Goal: Information Seeking & Learning: Learn about a topic

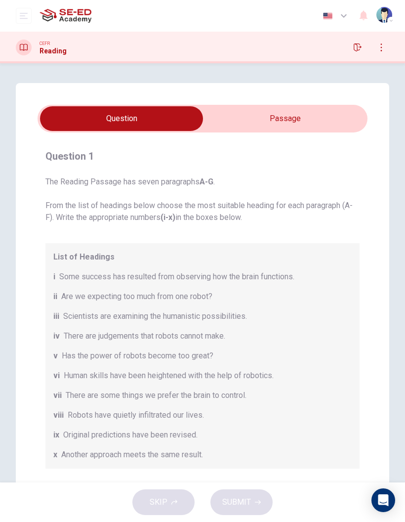
click at [304, 119] on input "checkbox" at bounding box center [121, 118] width 495 height 25
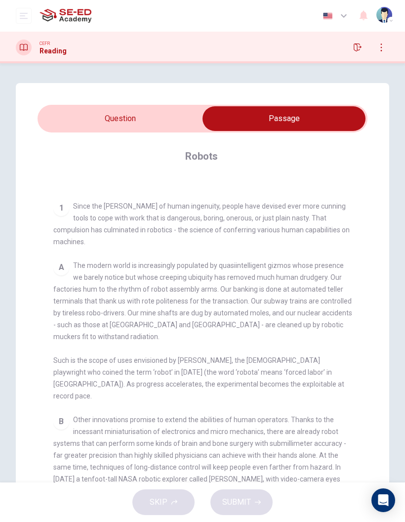
scroll to position [166, 0]
click at [6, 519] on div "SKIP SUBMIT" at bounding box center [202, 502] width 405 height 40
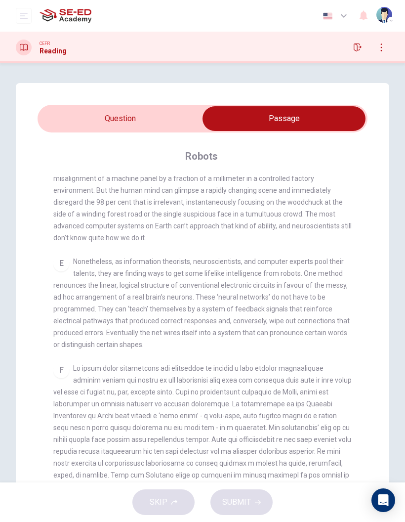
scroll to position [672, 0]
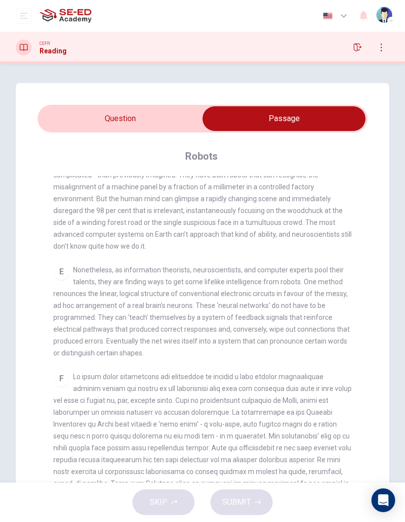
click at [164, 126] on input "checkbox" at bounding box center [284, 118] width 495 height 25
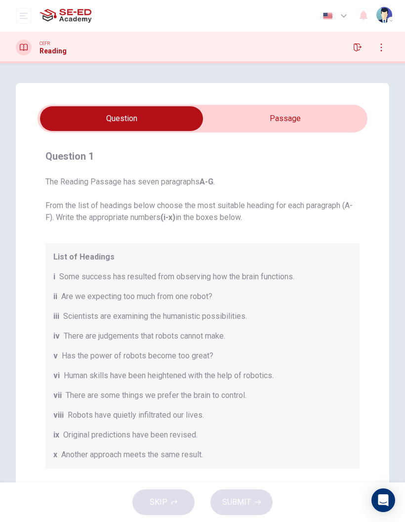
scroll to position [0, 0]
click at [297, 121] on input "checkbox" at bounding box center [121, 118] width 495 height 25
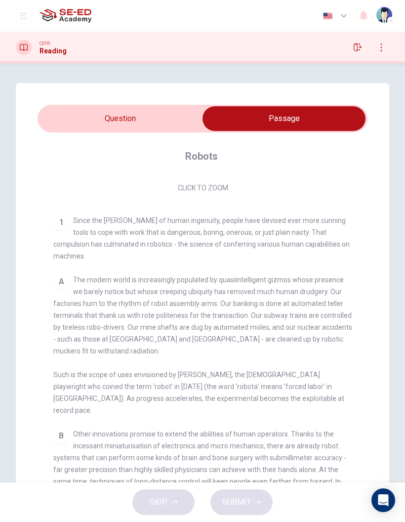
scroll to position [151, 0]
click at [165, 220] on span "Since the dawn of human ingenuity, people have devised ever more cunning tools …" at bounding box center [201, 238] width 297 height 43
click at [169, 218] on span "Since the dawn of human ingenuity, people have devised ever more cunning tools …" at bounding box center [201, 238] width 297 height 43
click at [198, 223] on span "Since the dawn of human ingenuity, people have devised ever more cunning tools …" at bounding box center [201, 238] width 297 height 43
click at [194, 223] on span "Since the dawn of human ingenuity, people have devised ever more cunning tools …" at bounding box center [201, 238] width 297 height 43
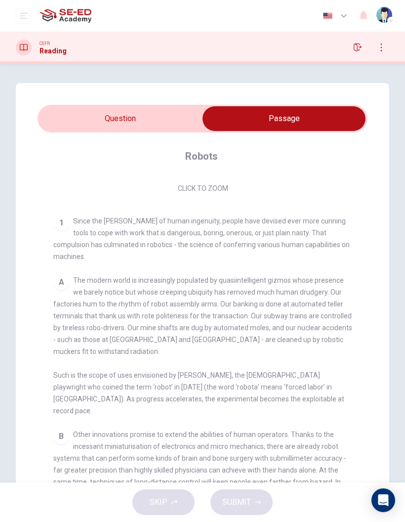
click at [193, 223] on span "Since the dawn of human ingenuity, people have devised ever more cunning tools …" at bounding box center [201, 238] width 297 height 43
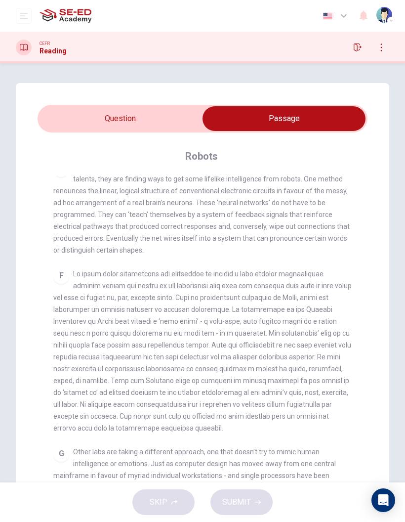
scroll to position [773, 0]
click at [160, 130] on input "checkbox" at bounding box center [284, 118] width 495 height 25
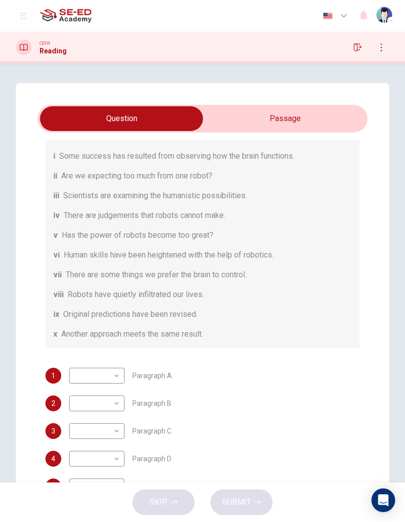
scroll to position [121, 0]
click at [277, 124] on input "checkbox" at bounding box center [121, 118] width 495 height 25
checkbox input "true"
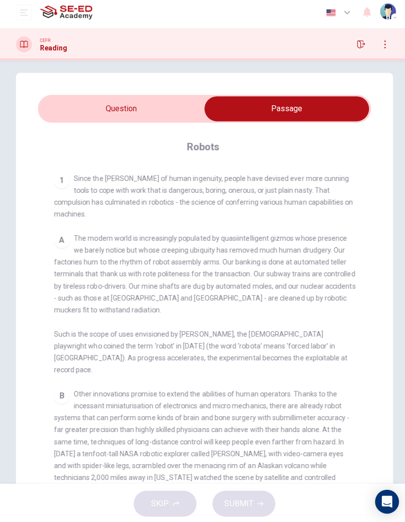
scroll to position [8, 0]
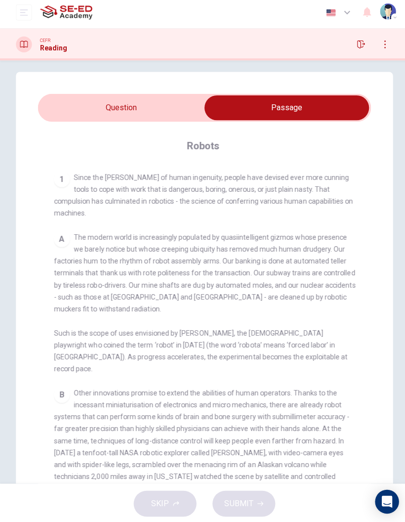
click at [68, 331] on span "The modern world is increasingly populated by quasiintelligent gizmos whose pre…" at bounding box center [202, 303] width 299 height 138
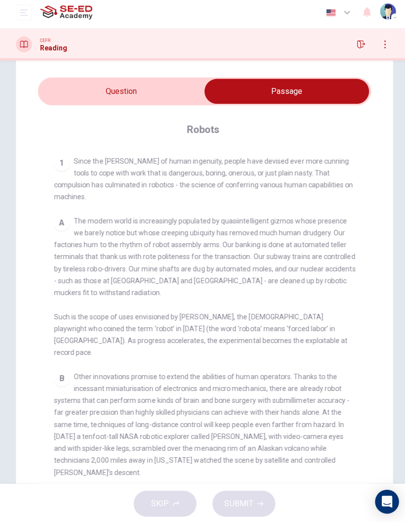
scroll to position [27, 0]
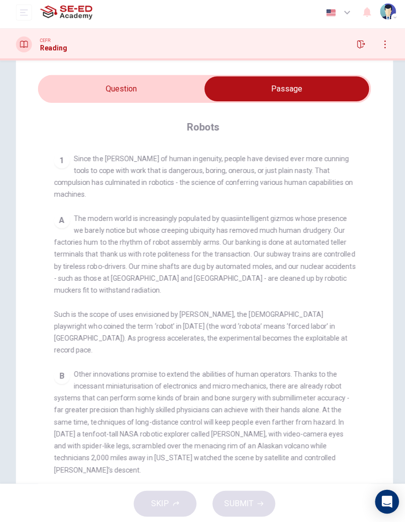
click at [236, 215] on span "The modern world is increasingly populated by quasiintelligent gizmos whose pre…" at bounding box center [202, 284] width 299 height 138
click at [235, 215] on span "The modern world is increasingly populated by quasiintelligent gizmos whose pre…" at bounding box center [202, 284] width 299 height 138
click at [240, 215] on span "The modern world is increasingly populated by quasiintelligent gizmos whose pre…" at bounding box center [202, 284] width 299 height 138
click at [236, 215] on span "The modern world is increasingly populated by quasiintelligent gizmos whose pre…" at bounding box center [202, 284] width 299 height 138
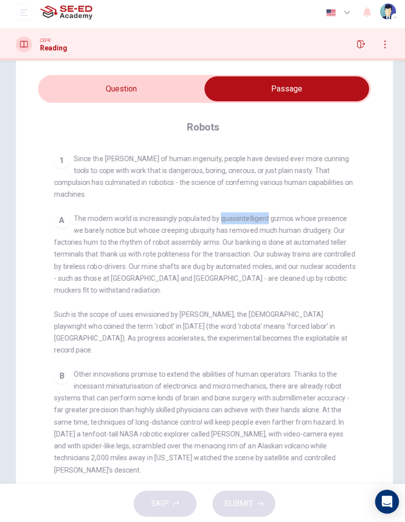
click at [337, 213] on div "A The modern world is increasingly populated by quasiintelligent gizmos whose p…" at bounding box center [202, 284] width 299 height 142
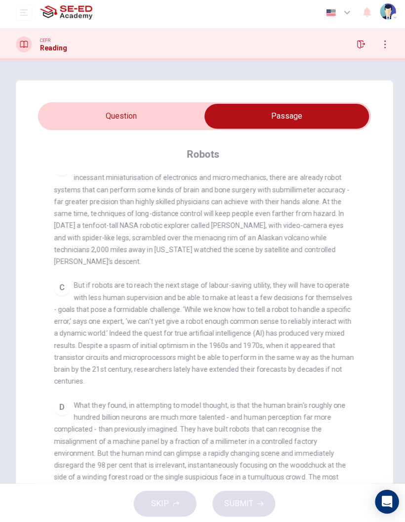
scroll to position [0, 0]
click at [40, 47] on h1 "Reading" at bounding box center [53, 51] width 27 height 8
click at [23, 46] on icon at bounding box center [24, 47] width 8 height 7
click at [22, 8] on button "open mobile menu" at bounding box center [24, 16] width 16 height 16
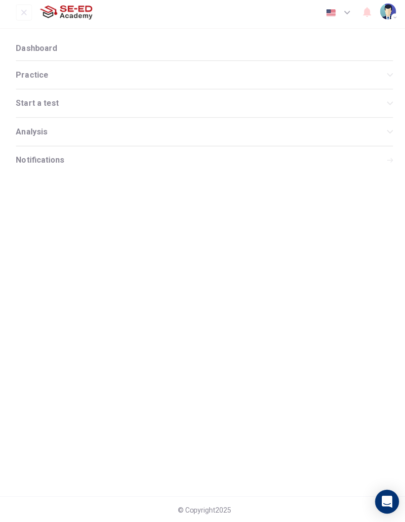
click at [29, 79] on div "Practice" at bounding box center [203, 78] width 374 height 28
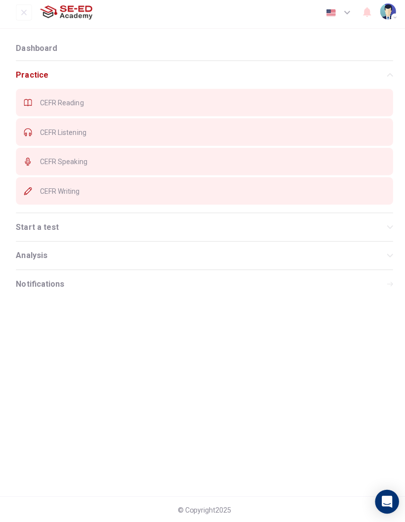
click at [40, 132] on span "CEFR Listening" at bounding box center [211, 134] width 342 height 8
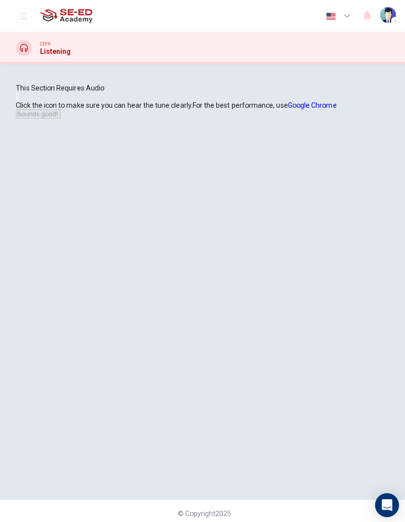
click at [17, 98] on icon "button" at bounding box center [17, 98] width 0 height 0
click at [61, 115] on icon "button" at bounding box center [61, 115] width 0 height 0
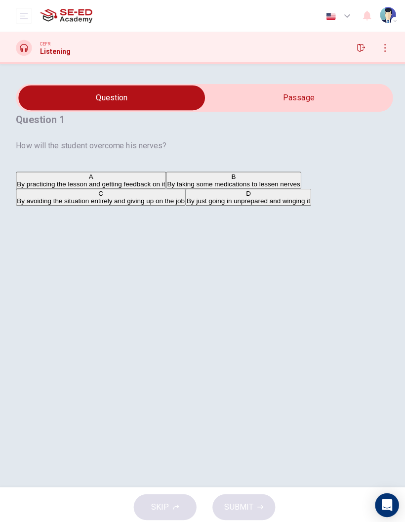
click at [301, 109] on input "checkbox" at bounding box center [111, 97] width 560 height 25
checkbox input "true"
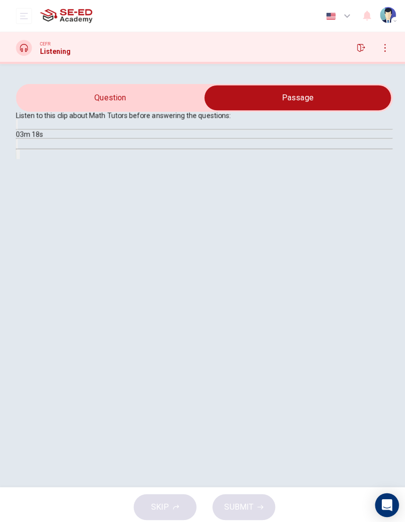
click at [17, 126] on icon "button" at bounding box center [17, 126] width 0 height 0
type input "2"
click at [88, 109] on input "checkbox" at bounding box center [295, 97] width 560 height 25
checkbox input "false"
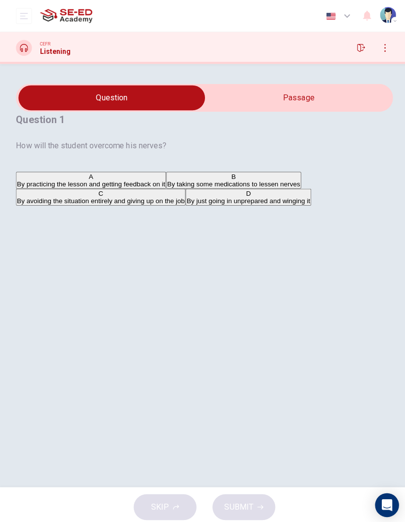
click at [101, 186] on span "By practicing the lesson and getting feedback on it" at bounding box center [90, 181] width 147 height 7
click at [247, 498] on span "SUBMIT" at bounding box center [236, 502] width 29 height 14
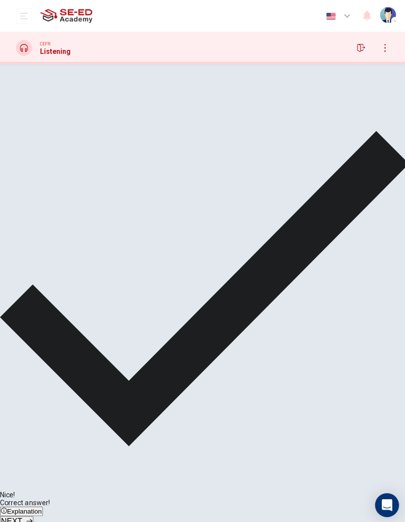
click at [22, 512] on span "NEXT" at bounding box center [11, 516] width 21 height 8
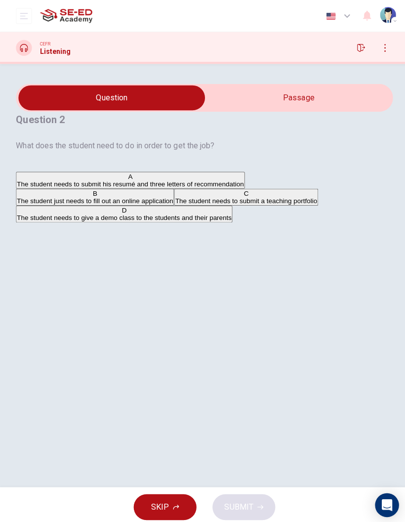
type input "70"
click at [278, 109] on input "checkbox" at bounding box center [111, 97] width 560 height 25
checkbox input "true"
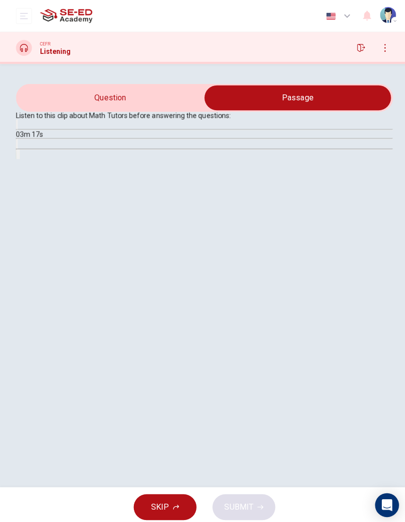
type input "0"
click at [174, 109] on input "checkbox" at bounding box center [295, 97] width 560 height 25
checkbox input "false"
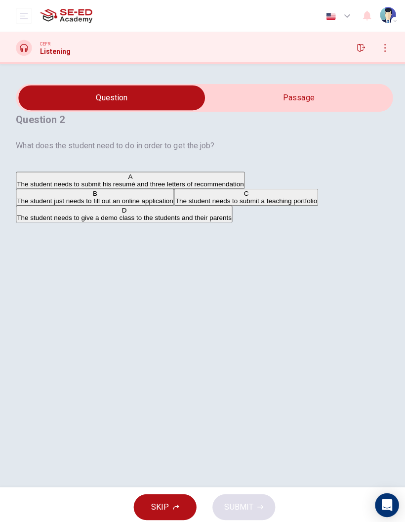
click at [24, 17] on icon "open mobile menu" at bounding box center [24, 16] width 8 height 8
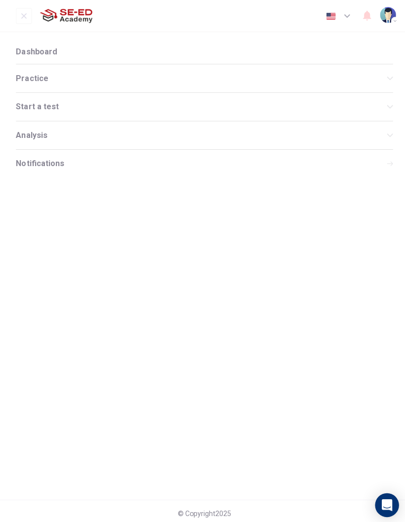
click at [34, 80] on span "Practice" at bounding box center [200, 78] width 368 height 8
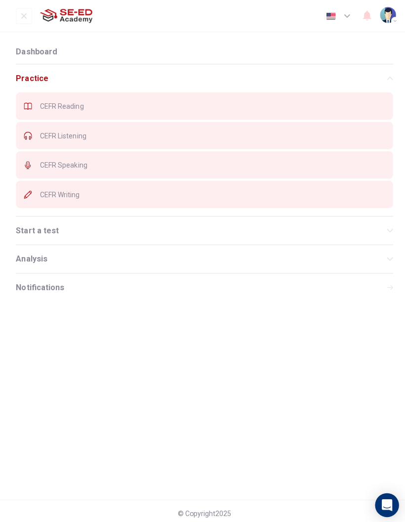
click at [53, 106] on span "CEFR Reading" at bounding box center [211, 105] width 342 height 8
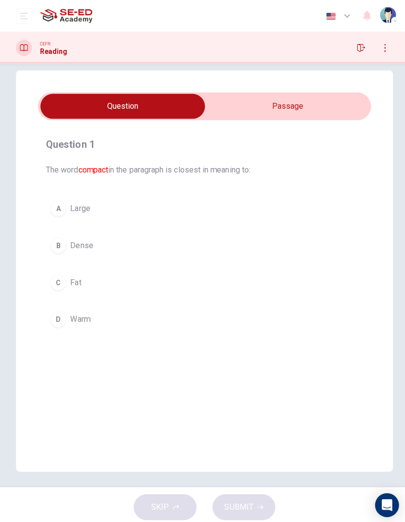
scroll to position [12, 0]
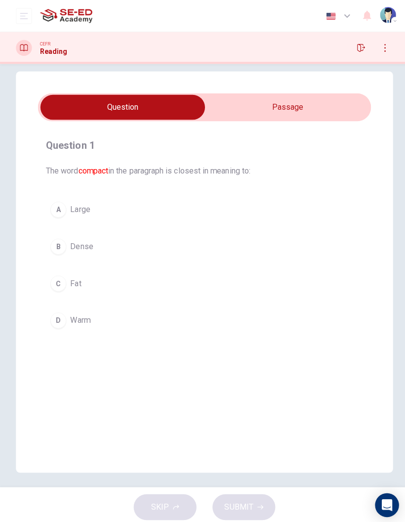
click at [324, 102] on input "checkbox" at bounding box center [121, 106] width 495 height 25
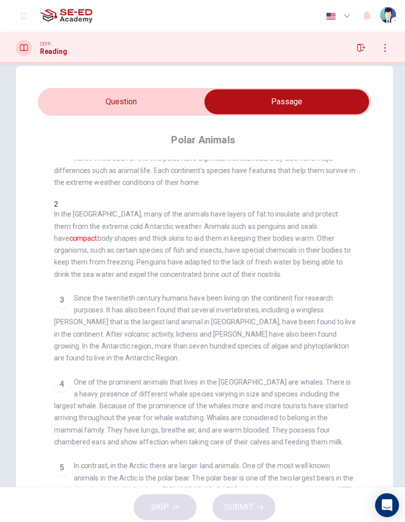
scroll to position [20, 0]
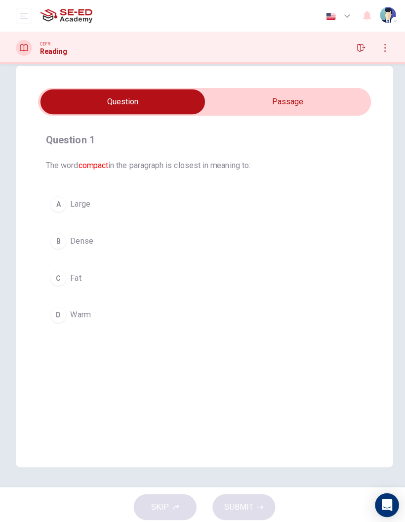
click at [52, 274] on div "C" at bounding box center [58, 275] width 16 height 16
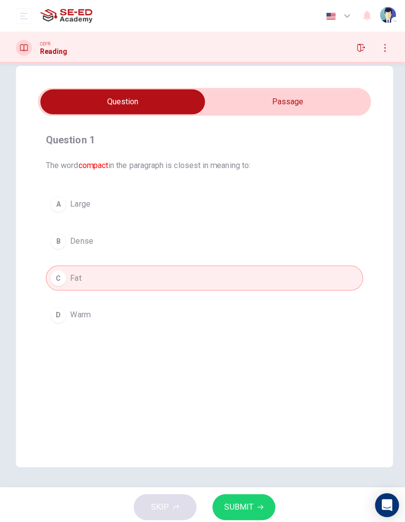
click at [257, 495] on button "SUBMIT" at bounding box center [242, 502] width 62 height 26
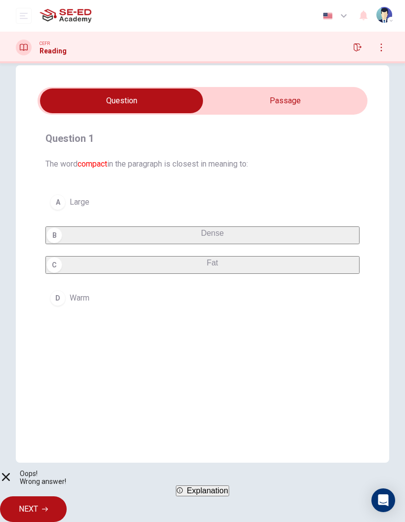
click at [228, 495] on span "Explanation" at bounding box center [208, 490] width 42 height 8
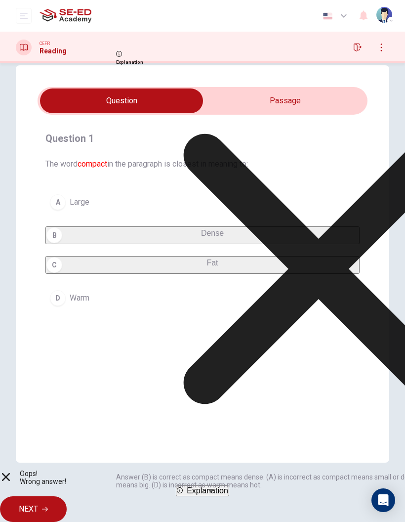
click at [38, 502] on span "NEXT" at bounding box center [28, 509] width 19 height 14
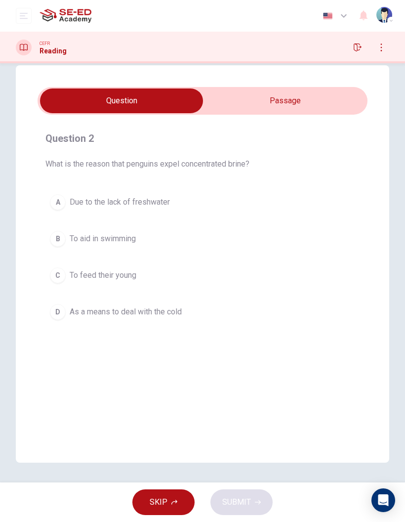
click at [314, 104] on input "checkbox" at bounding box center [121, 100] width 495 height 25
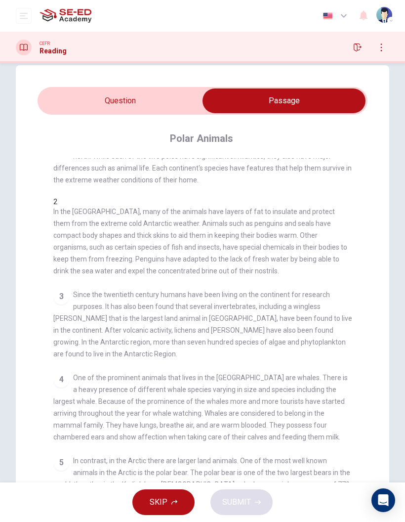
click at [198, 104] on input "checkbox" at bounding box center [284, 100] width 495 height 25
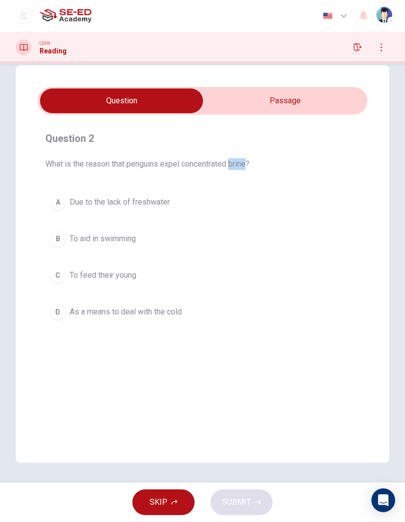
click at [318, 267] on button "C To feed their young" at bounding box center [202, 275] width 314 height 25
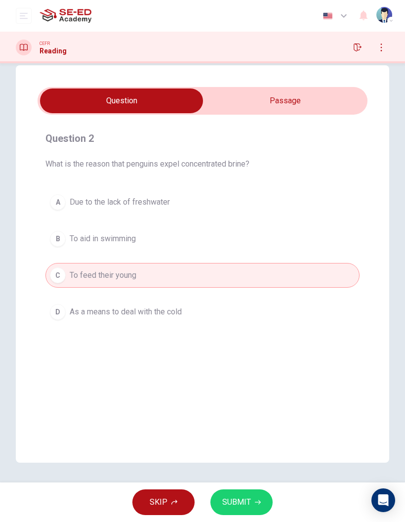
click at [303, 109] on input "checkbox" at bounding box center [121, 100] width 495 height 25
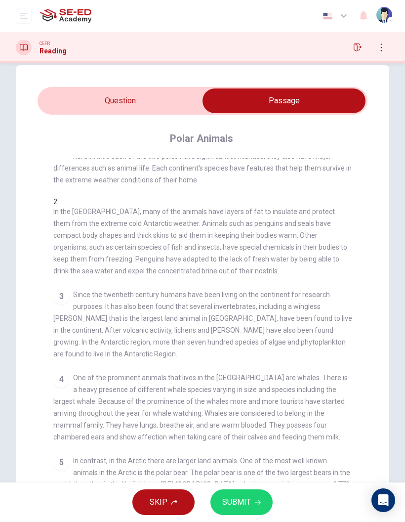
click at [170, 108] on input "checkbox" at bounding box center [284, 100] width 495 height 25
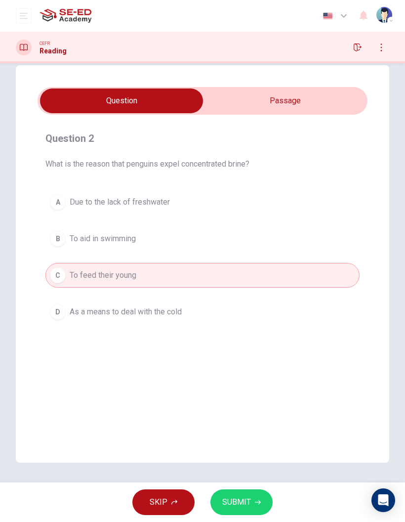
click at [284, 313] on button "D As a means to deal with the cold" at bounding box center [202, 311] width 314 height 25
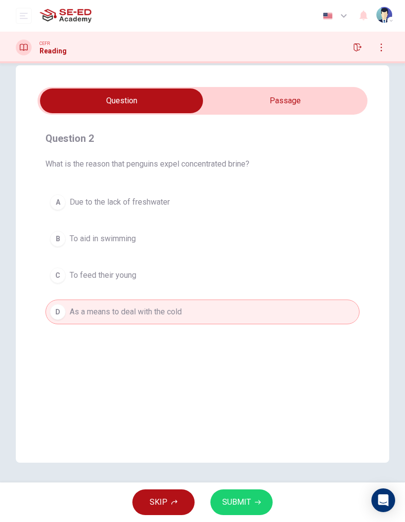
click at [301, 97] on input "checkbox" at bounding box center [121, 100] width 495 height 25
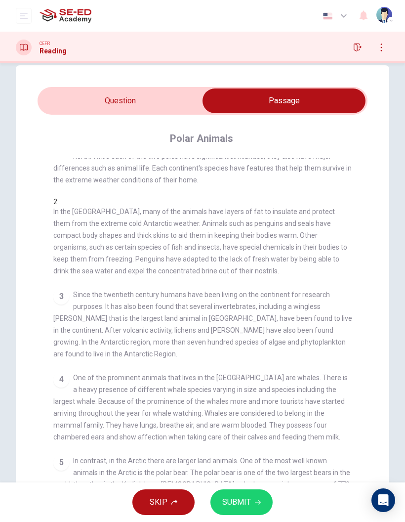
click at [176, 97] on input "checkbox" at bounding box center [284, 100] width 495 height 25
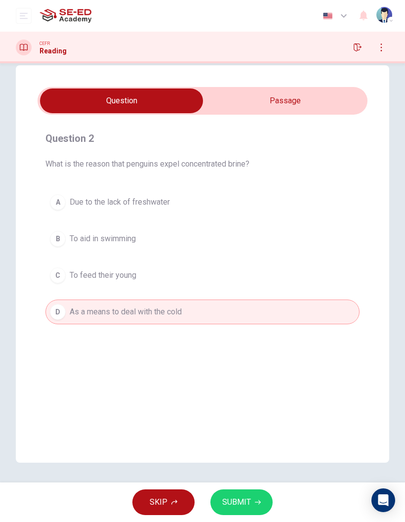
click at [256, 497] on button "SUBMIT" at bounding box center [242, 502] width 62 height 26
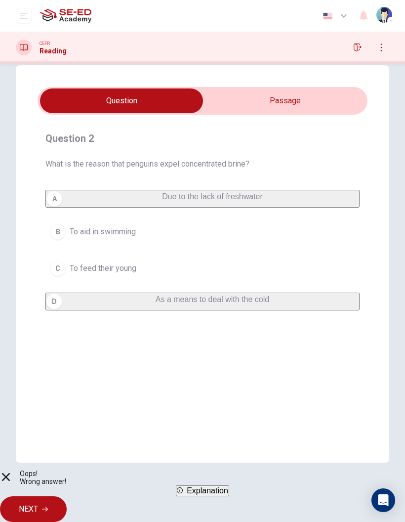
click at [220, 495] on span "Explanation" at bounding box center [208, 490] width 42 height 8
click at [116, 204] on div "A Due to the lack of freshwater B To aid in swimming C To feed their young D As…" at bounding box center [202, 250] width 314 height 121
click at [115, 204] on div "A Due to the lack of freshwater B To aid in swimming C To feed their young D As…" at bounding box center [202, 250] width 314 height 121
click at [114, 201] on div "A Due to the lack of freshwater B To aid in swimming C To feed their young D As…" at bounding box center [202, 250] width 314 height 121
click at [119, 202] on div "A Due to the lack of freshwater B To aid in swimming C To feed their young D As…" at bounding box center [202, 250] width 314 height 121
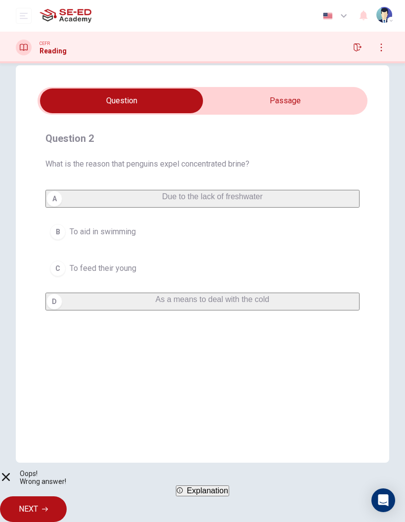
click at [128, 199] on div "A Due to the lack of freshwater B To aid in swimming C To feed their young D As…" at bounding box center [202, 250] width 314 height 121
click at [174, 180] on div "Question 2 What is the reason that penguins expel concentrated brine? A Due to …" at bounding box center [203, 221] width 330 height 196
click at [38, 502] on span "NEXT" at bounding box center [28, 509] width 19 height 14
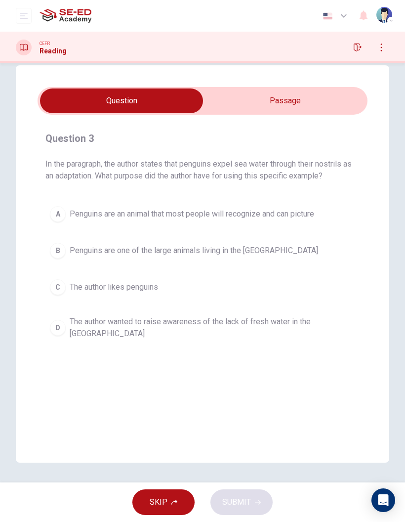
click at [350, 107] on input "checkbox" at bounding box center [121, 100] width 495 height 25
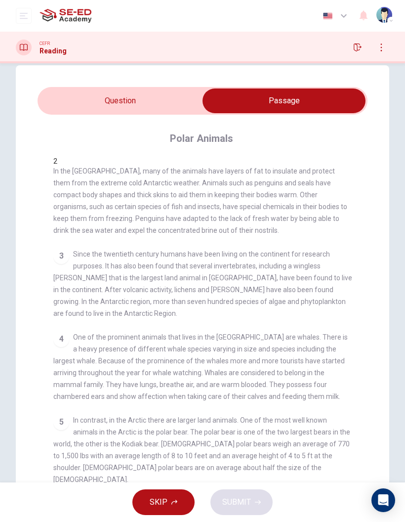
scroll to position [62, 0]
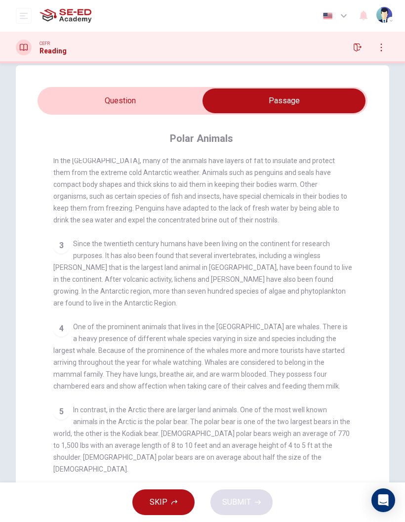
click at [358, 351] on div "1 There are two polar regions in the world: the Antarctic in the south and the …" at bounding box center [209, 335] width 312 height 354
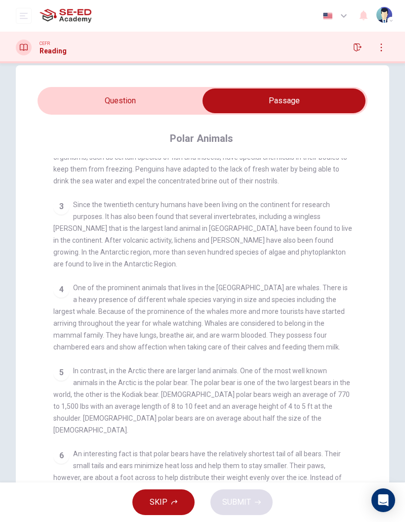
scroll to position [109, 0]
click at [189, 93] on input "checkbox" at bounding box center [284, 100] width 495 height 25
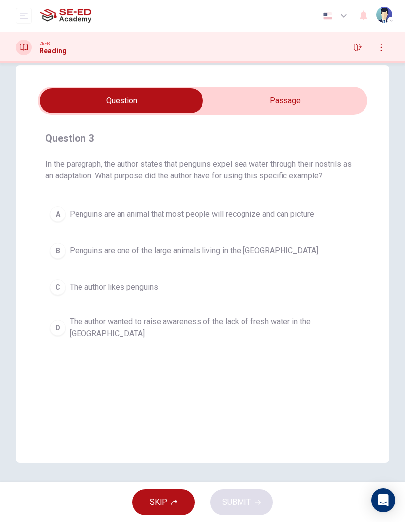
click at [242, 327] on span "The author wanted to raise awareness of the lack of fresh water in the Antarctic" at bounding box center [213, 328] width 286 height 24
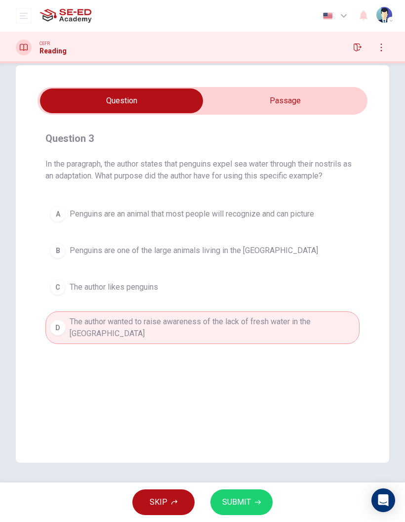
click at [249, 495] on button "SUBMIT" at bounding box center [242, 502] width 62 height 26
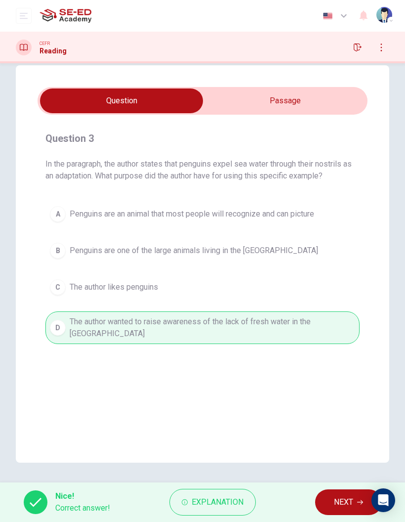
click at [233, 503] on span "Explanation" at bounding box center [218, 502] width 52 height 14
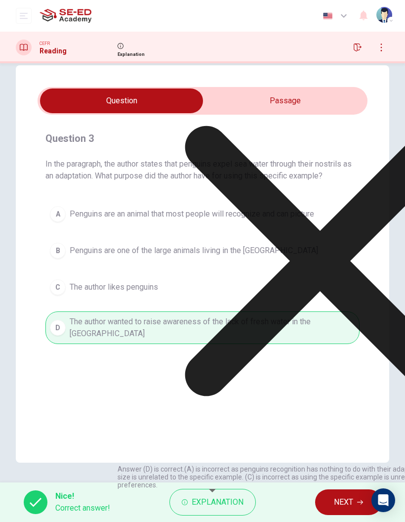
click at [346, 490] on button "NEXT" at bounding box center [348, 502] width 67 height 26
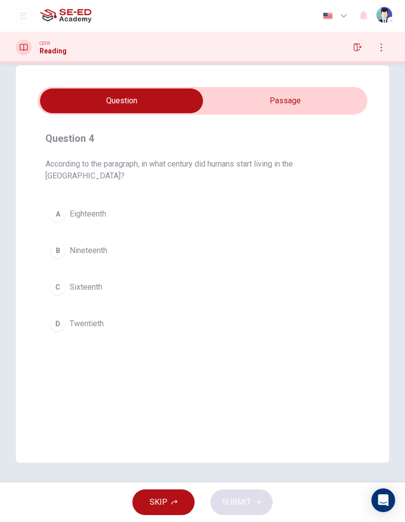
click at [311, 98] on input "checkbox" at bounding box center [121, 100] width 495 height 25
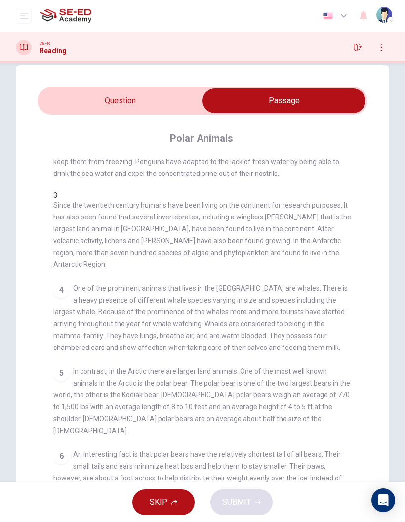
click at [168, 107] on input "checkbox" at bounding box center [284, 100] width 495 height 25
checkbox input "false"
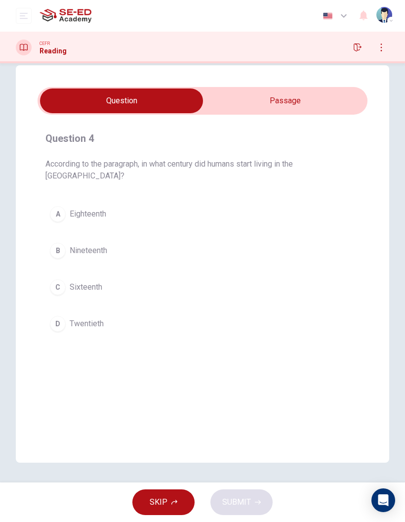
click at [105, 312] on button "D Twentieth" at bounding box center [202, 323] width 314 height 25
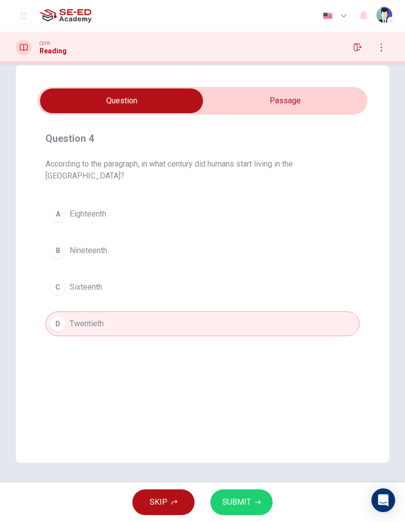
click at [258, 501] on icon "button" at bounding box center [258, 502] width 6 height 4
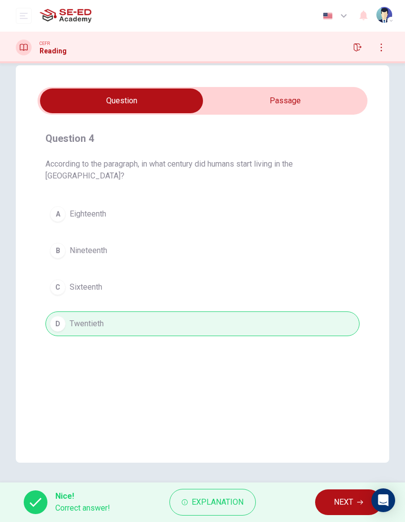
click at [347, 495] on span "NEXT" at bounding box center [343, 502] width 19 height 14
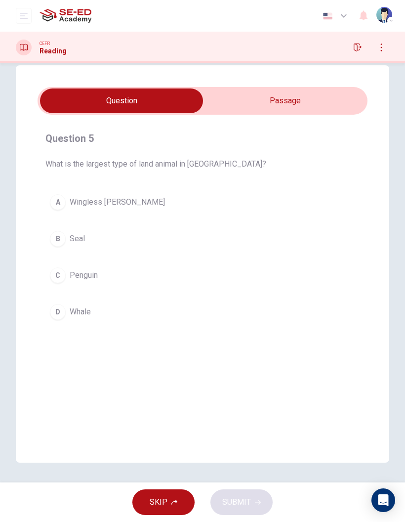
click at [159, 317] on button "D Whale" at bounding box center [202, 311] width 314 height 25
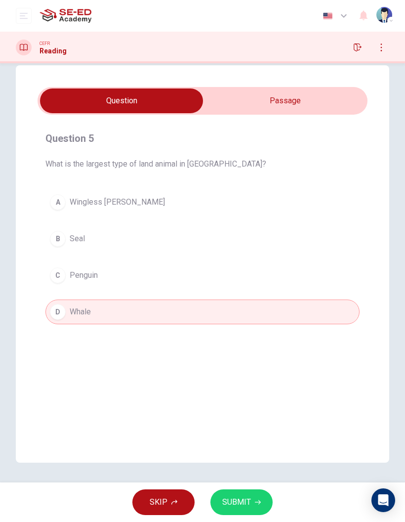
click at [260, 491] on button "SUBMIT" at bounding box center [242, 502] width 62 height 26
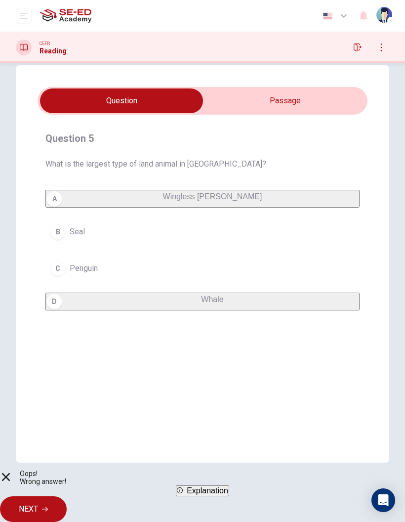
click at [210, 496] on button "Explanation" at bounding box center [202, 490] width 53 height 11
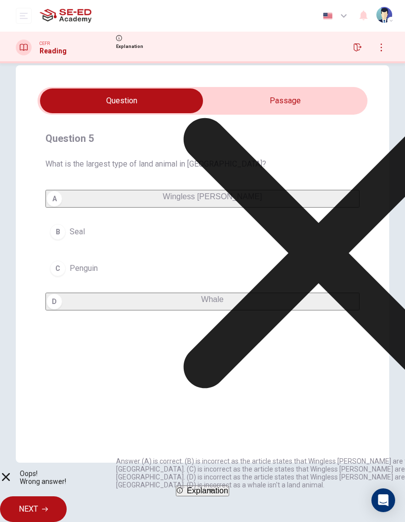
click at [292, 395] on icon at bounding box center [318, 252] width 405 height 405
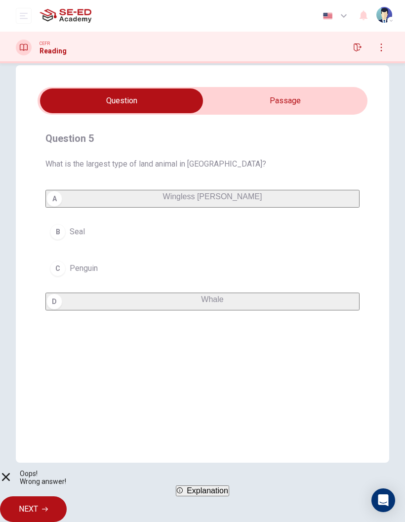
click at [228, 495] on span "Explanation" at bounding box center [208, 490] width 42 height 8
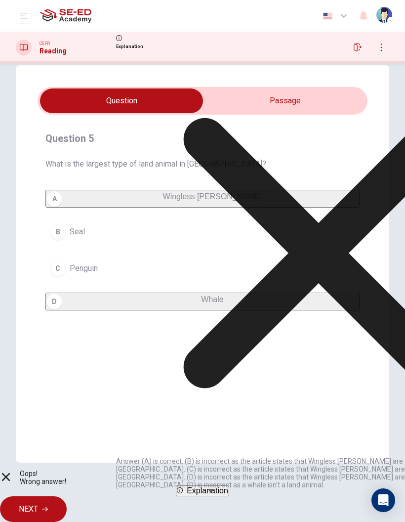
click at [350, 83] on div "Question 5 What is the largest type of land animal in Antarctica? A Wingless mi…" at bounding box center [203, 263] width 374 height 397
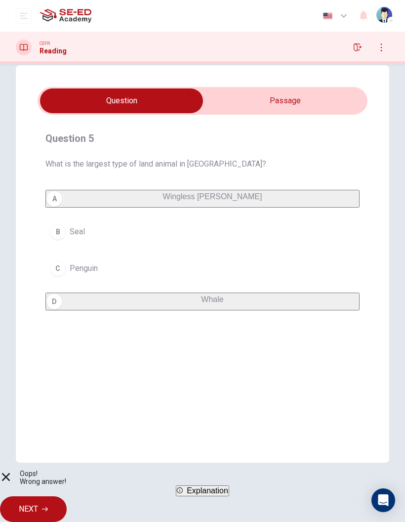
click at [38, 503] on span "NEXT" at bounding box center [28, 509] width 19 height 14
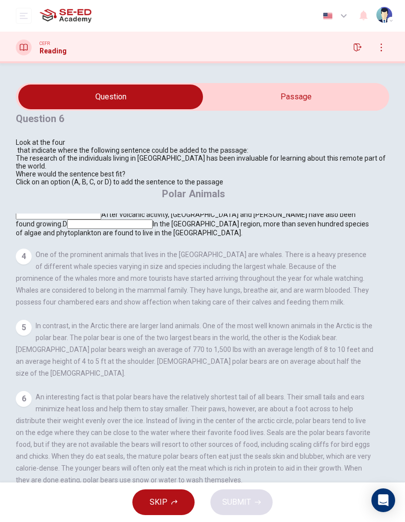
scroll to position [191, 0]
click at [136, 202] on input at bounding box center [93, 197] width 85 height 9
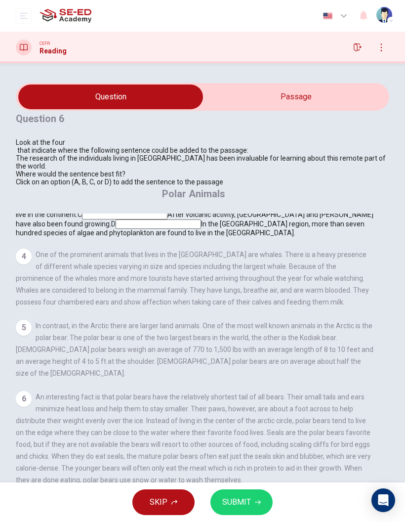
click at [201, 229] on input at bounding box center [158, 223] width 85 height 9
click at [235, 498] on span "SUBMIT" at bounding box center [236, 502] width 29 height 14
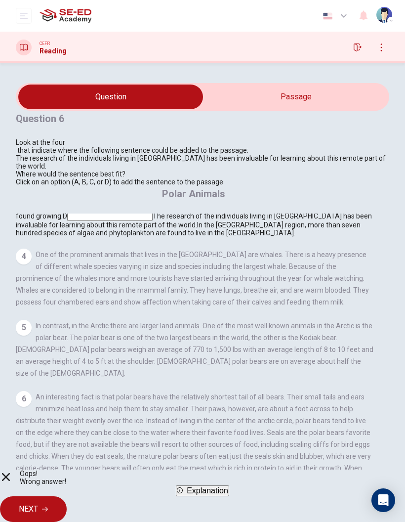
click at [38, 508] on span "NEXT" at bounding box center [28, 509] width 19 height 14
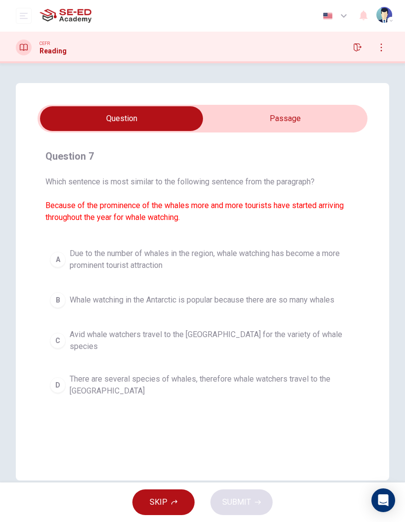
scroll to position [0, 0]
click at [107, 375] on span "There are several species of whales, therefore whale watchers travel to the Ant…" at bounding box center [213, 385] width 286 height 24
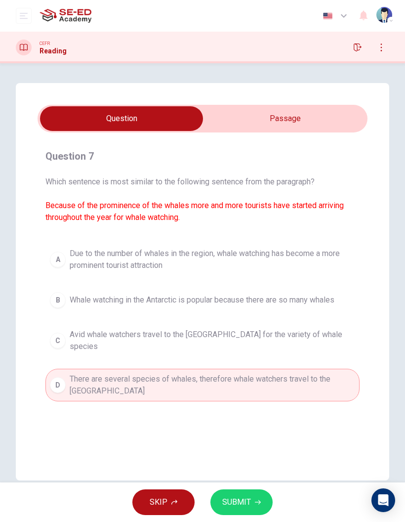
click at [244, 505] on span "SUBMIT" at bounding box center [236, 502] width 29 height 14
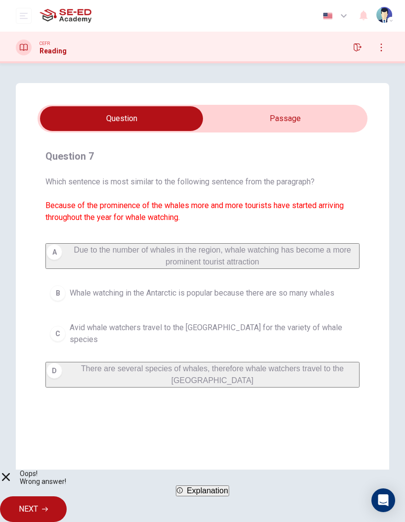
click at [228, 495] on span "Explanation" at bounding box center [208, 490] width 42 height 8
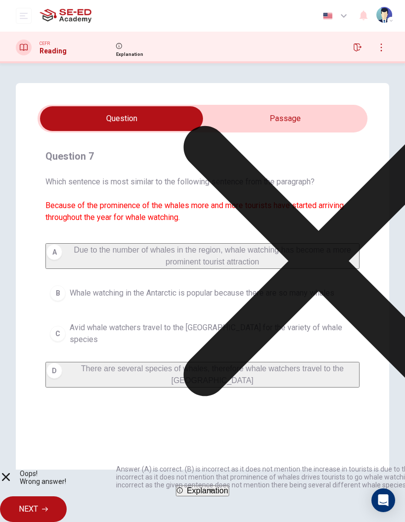
click at [295, 396] on icon at bounding box center [318, 260] width 405 height 405
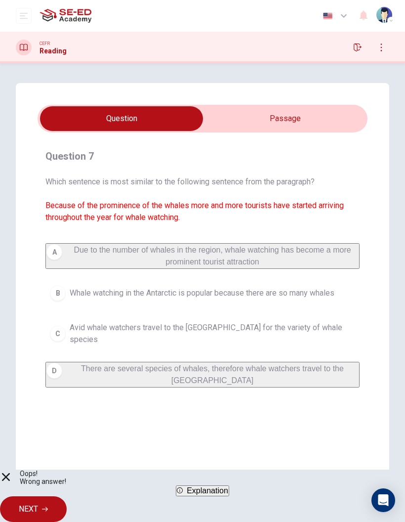
click at [38, 502] on span "NEXT" at bounding box center [28, 509] width 19 height 14
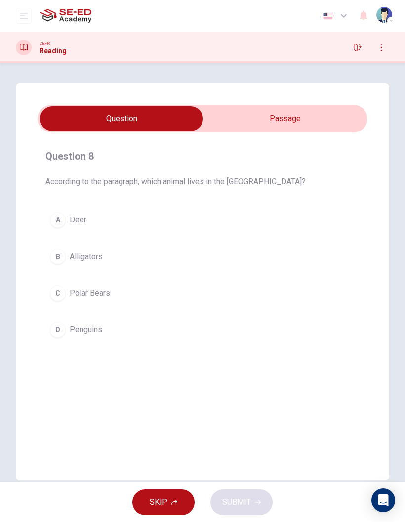
click at [328, 123] on input "checkbox" at bounding box center [121, 118] width 495 height 25
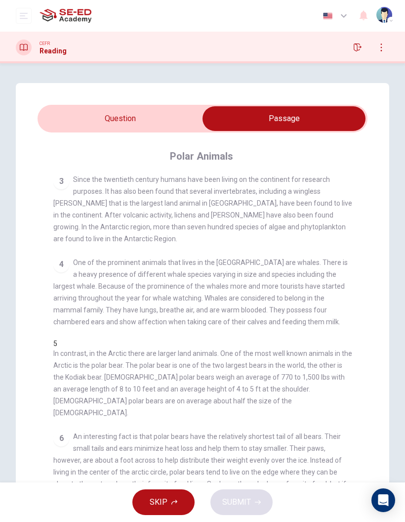
scroll to position [144, 0]
click at [79, 126] on input "checkbox" at bounding box center [284, 118] width 495 height 25
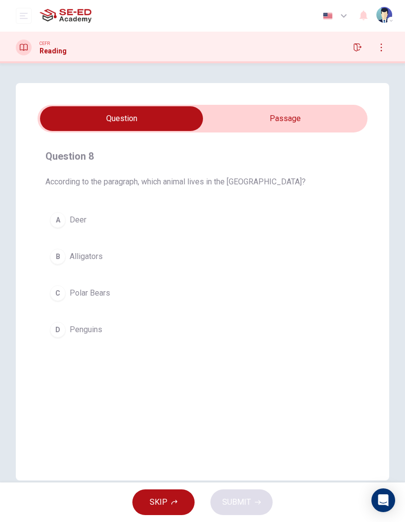
click at [67, 291] on button "C Polar Bears" at bounding box center [202, 293] width 314 height 25
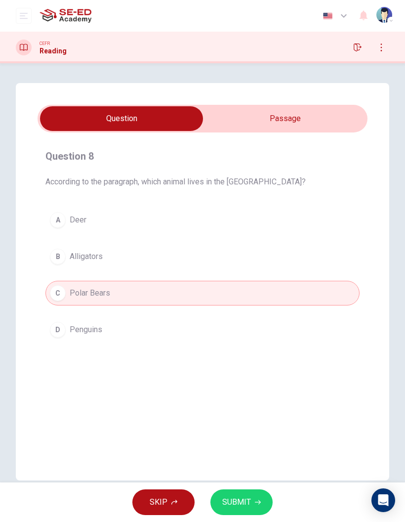
click at [272, 493] on div "SKIP SUBMIT" at bounding box center [202, 502] width 405 height 40
click at [264, 497] on button "SUBMIT" at bounding box center [242, 502] width 62 height 26
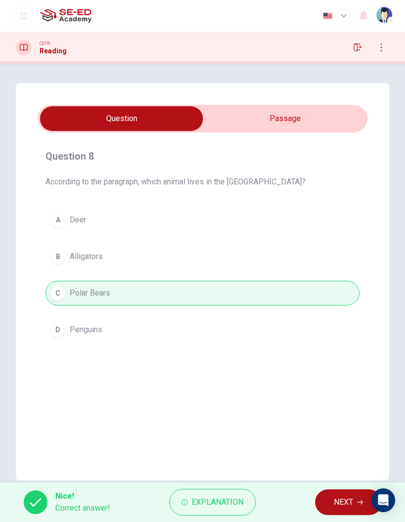
click at [339, 504] on span "NEXT" at bounding box center [343, 502] width 19 height 14
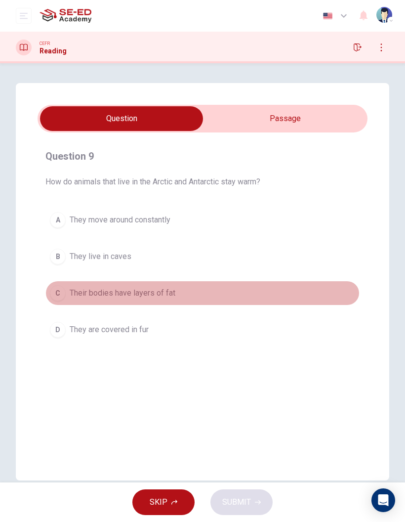
click at [51, 296] on div "C" at bounding box center [58, 293] width 16 height 16
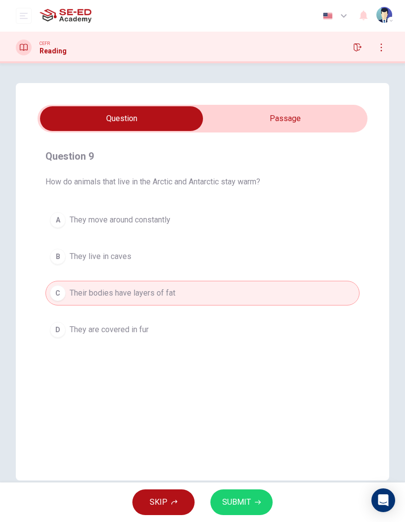
click at [321, 125] on input "checkbox" at bounding box center [121, 118] width 495 height 25
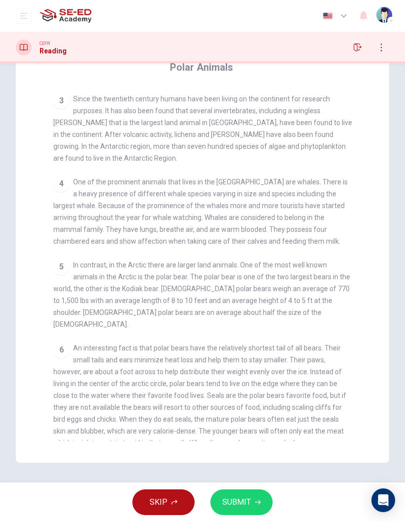
click at [355, 324] on div "1 There are two polar regions in the world: the Antarctic in the south and the …" at bounding box center [209, 264] width 312 height 354
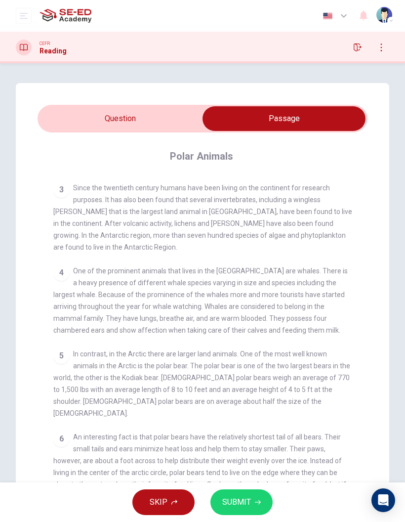
scroll to position [0, 0]
click at [80, 119] on input "checkbox" at bounding box center [284, 118] width 495 height 25
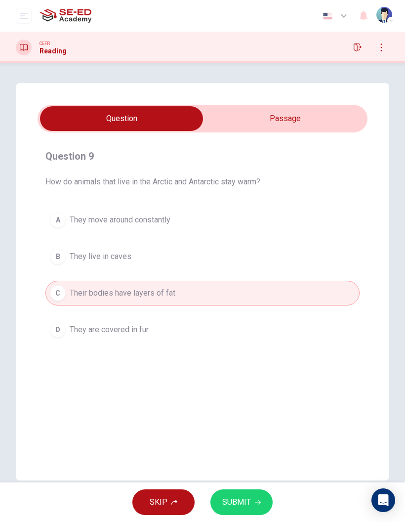
click at [257, 503] on icon "button" at bounding box center [258, 502] width 6 height 6
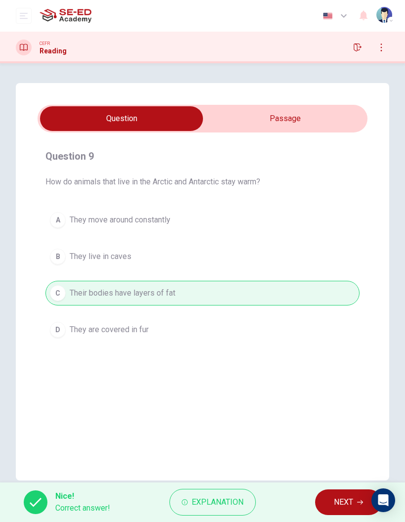
click at [341, 504] on span "NEXT" at bounding box center [343, 502] width 19 height 14
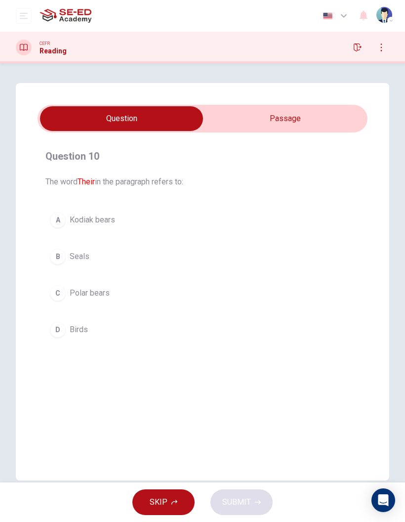
click at [332, 109] on input "checkbox" at bounding box center [121, 118] width 495 height 25
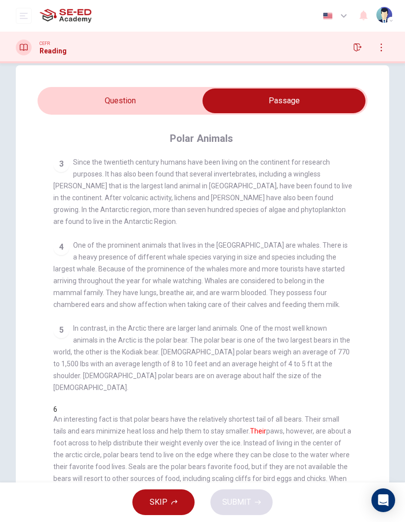
scroll to position [109, 0]
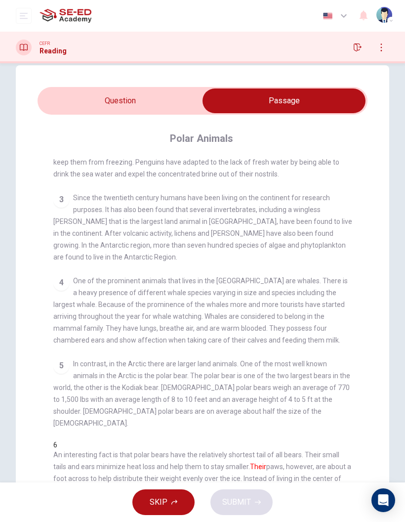
click at [82, 106] on input "checkbox" at bounding box center [284, 100] width 495 height 25
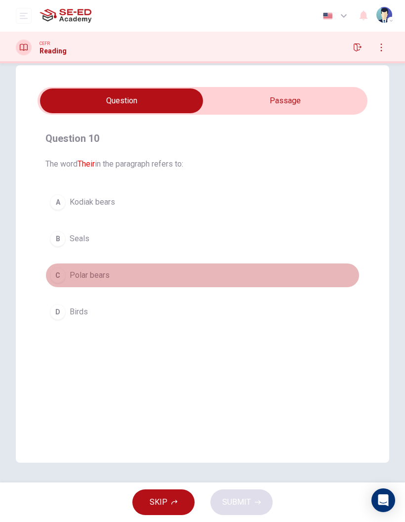
click at [83, 273] on span "Polar bears" at bounding box center [90, 275] width 40 height 12
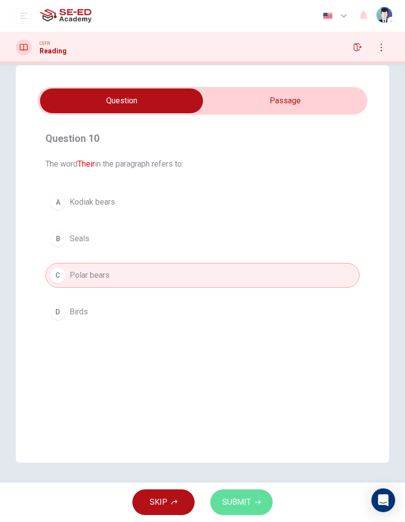
click at [265, 497] on button "SUBMIT" at bounding box center [242, 502] width 62 height 26
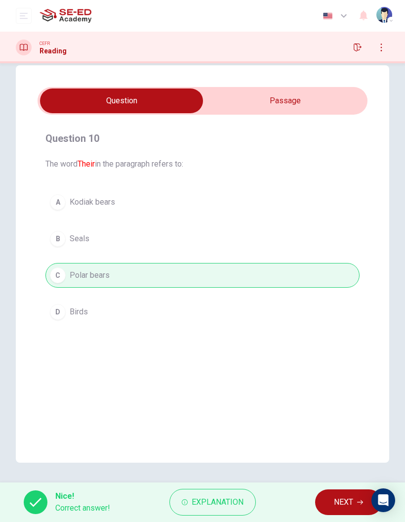
click at [341, 501] on span "NEXT" at bounding box center [343, 502] width 19 height 14
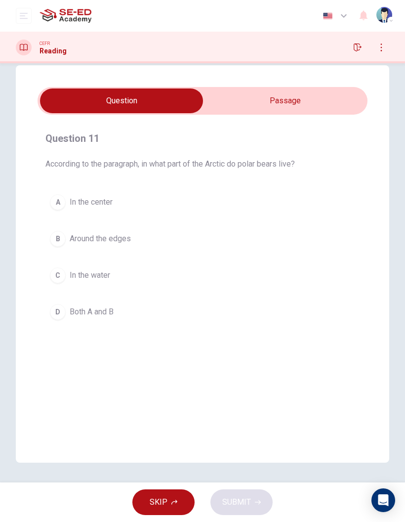
click at [322, 107] on input "checkbox" at bounding box center [121, 100] width 495 height 25
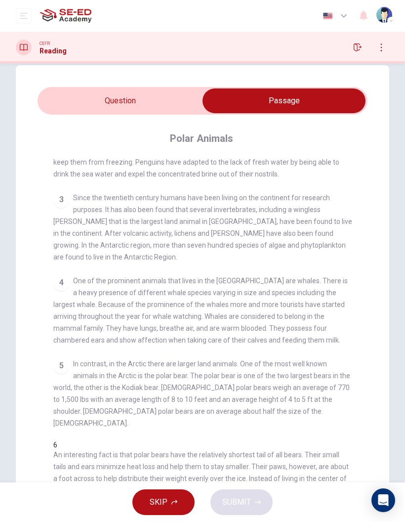
click at [133, 104] on input "checkbox" at bounding box center [284, 100] width 495 height 25
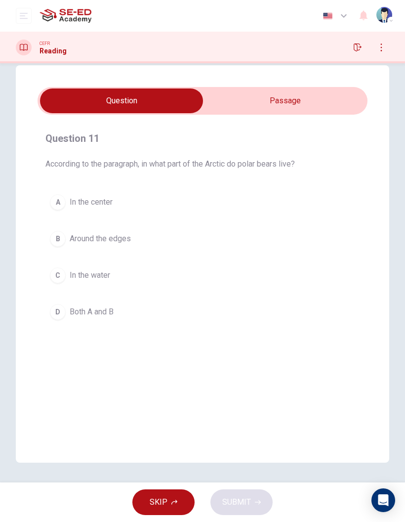
click at [310, 93] on input "checkbox" at bounding box center [121, 100] width 495 height 25
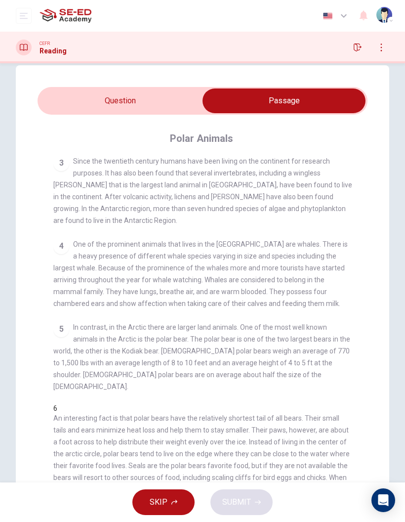
scroll to position [145, 0]
click at [155, 107] on input "checkbox" at bounding box center [284, 100] width 495 height 25
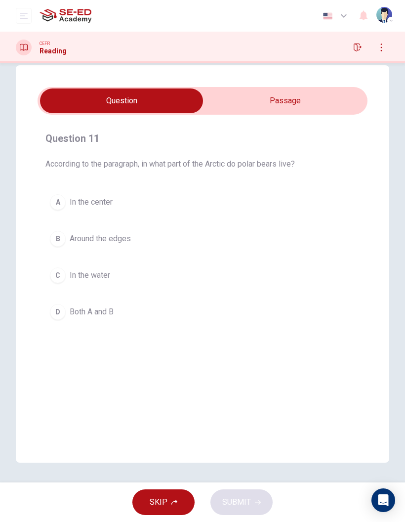
click at [315, 96] on input "checkbox" at bounding box center [121, 100] width 495 height 25
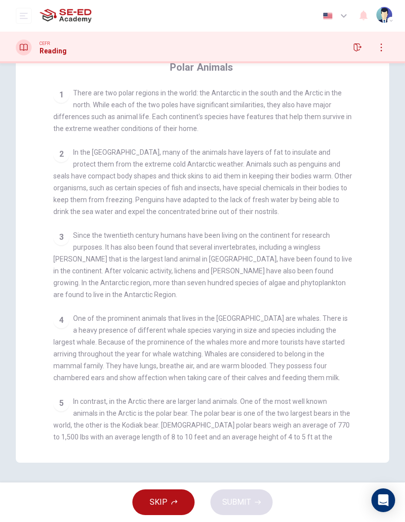
scroll to position [89, 0]
checkbox input "false"
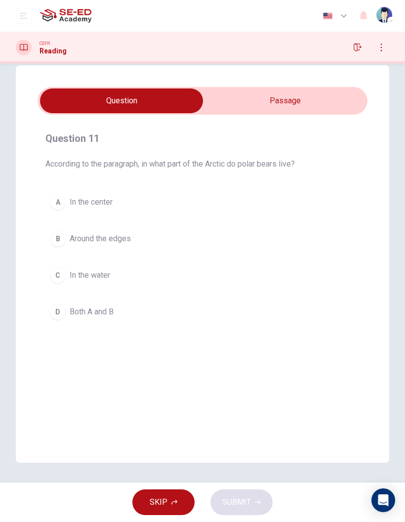
scroll to position [18, 0]
click at [142, 237] on button "B Around the edges" at bounding box center [202, 238] width 314 height 25
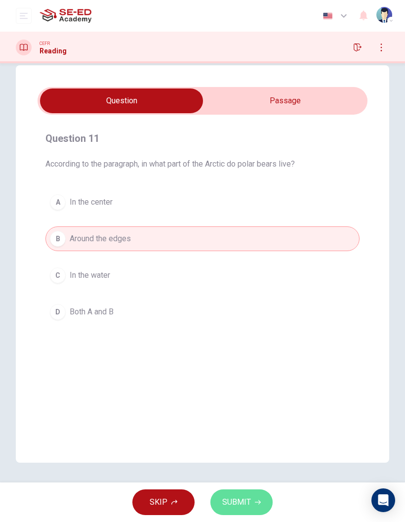
click at [247, 501] on span "SUBMIT" at bounding box center [236, 502] width 29 height 14
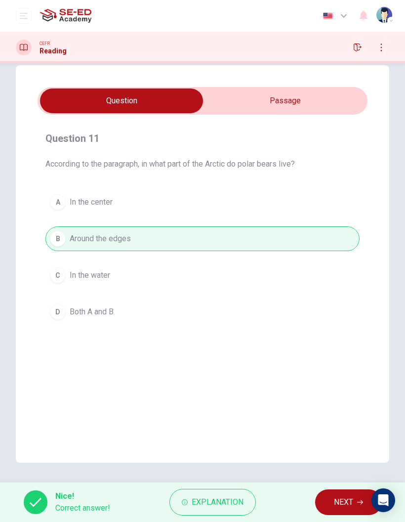
click at [338, 495] on button "NEXT" at bounding box center [348, 502] width 67 height 26
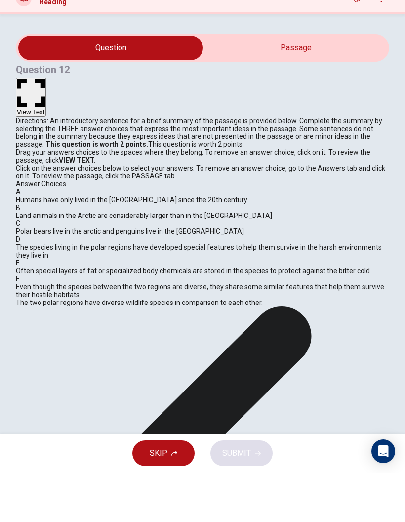
scroll to position [0, 0]
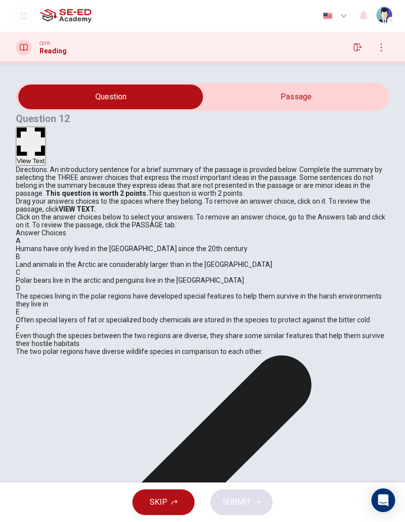
click at [46, 127] on button "View Text" at bounding box center [31, 146] width 30 height 39
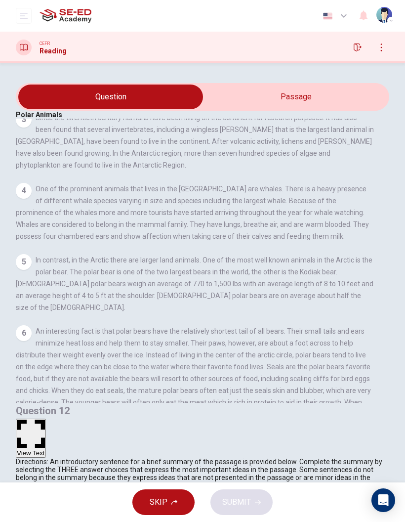
scroll to position [178, 0]
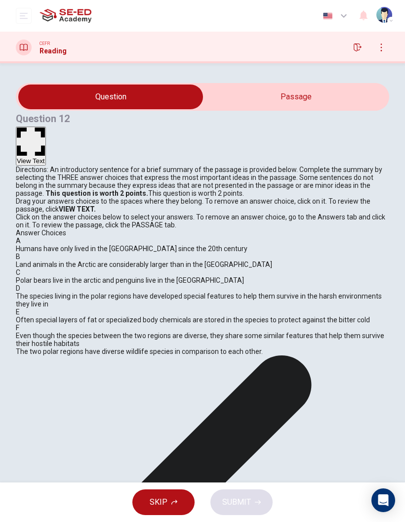
click at [96, 213] on strong "VIEW TEXT." at bounding box center [77, 209] width 37 height 8
click at [102, 347] on span "Even though the species between the two regions are diverse, they share some si…" at bounding box center [200, 340] width 369 height 16
click at [49, 332] on div "F" at bounding box center [203, 328] width 374 height 8
click at [46, 347] on div "F Even though the species between the two regions are diverse, they share some …" at bounding box center [203, 336] width 374 height 24
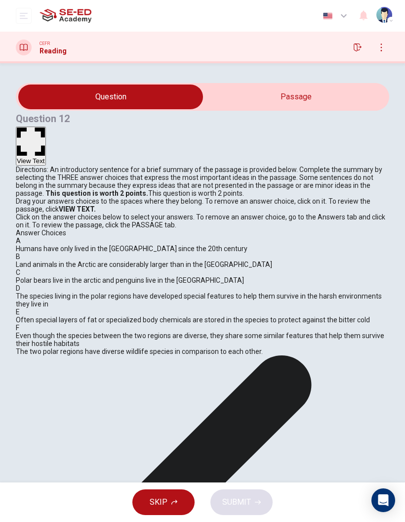
click at [46, 347] on div "F Even though the species between the two regions are diverse, they share some …" at bounding box center [203, 336] width 374 height 24
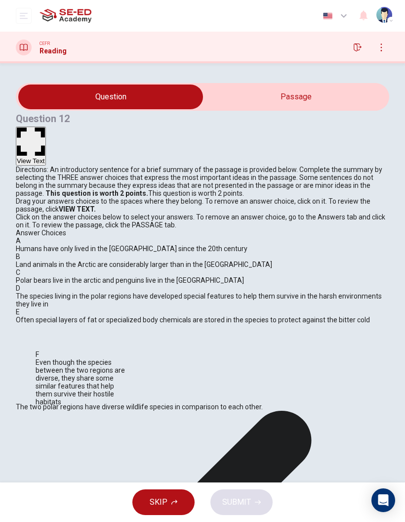
click at [79, 375] on div "A Humans have only lived in the Antarctic since the 20th century B Land animals…" at bounding box center [203, 320] width 374 height 166
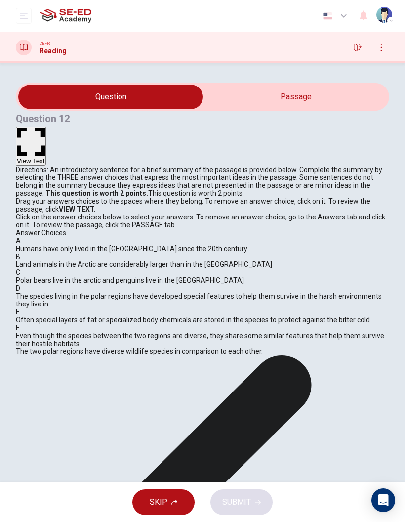
click at [82, 347] on div "A Humans have only lived in the Antarctic since the 20th century B Land animals…" at bounding box center [203, 292] width 374 height 111
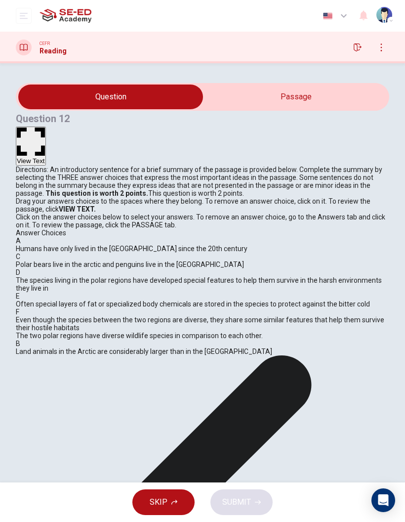
scroll to position [74, 0]
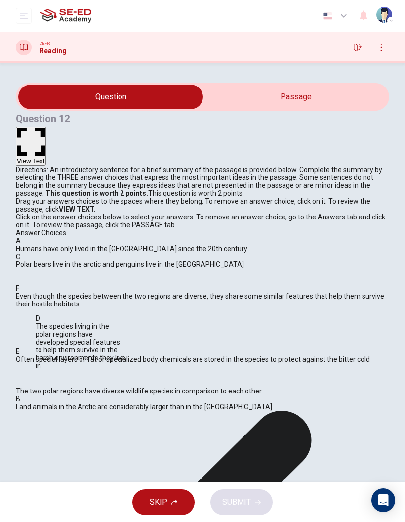
click at [77, 351] on div "A Humans have only lived in the Antarctic since the 20th century C Polar bears …" at bounding box center [203, 312] width 374 height 150
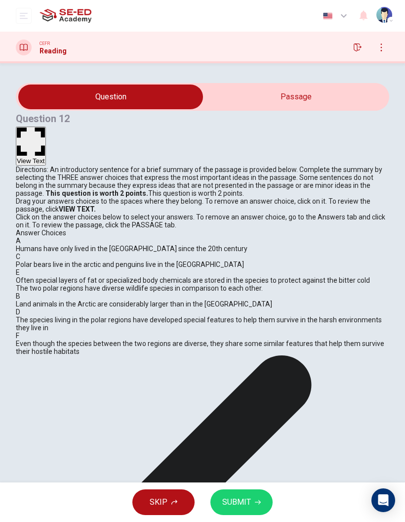
scroll to position [38, 0]
click at [246, 500] on span "SUBMIT" at bounding box center [236, 502] width 29 height 14
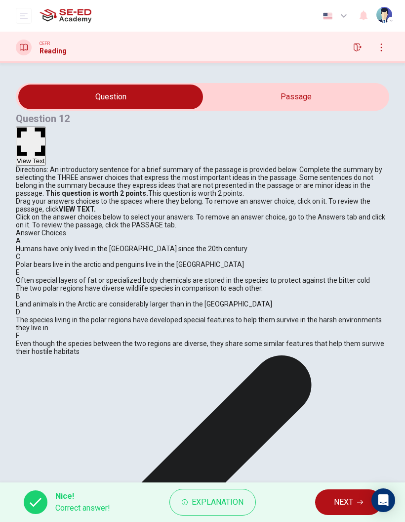
scroll to position [41, 0]
click at [346, 504] on span "NEXT" at bounding box center [343, 502] width 19 height 14
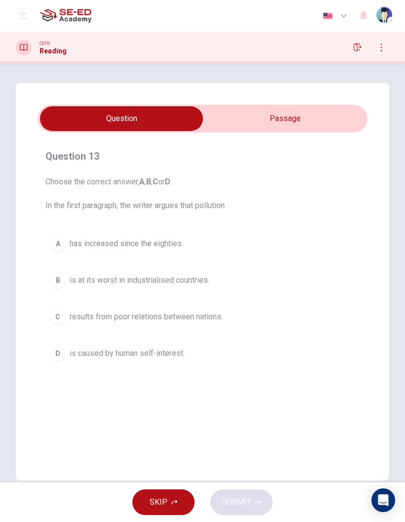
click at [340, 117] on input "checkbox" at bounding box center [121, 118] width 495 height 25
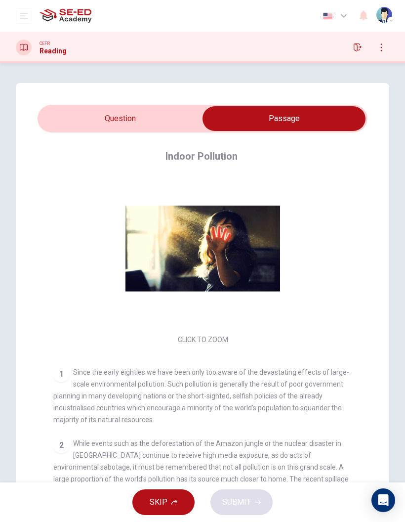
click at [80, 121] on input "checkbox" at bounding box center [284, 118] width 495 height 25
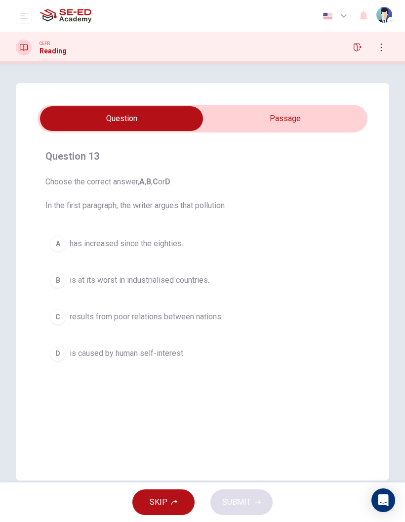
scroll to position [0, 0]
click at [336, 129] on input "checkbox" at bounding box center [121, 118] width 495 height 25
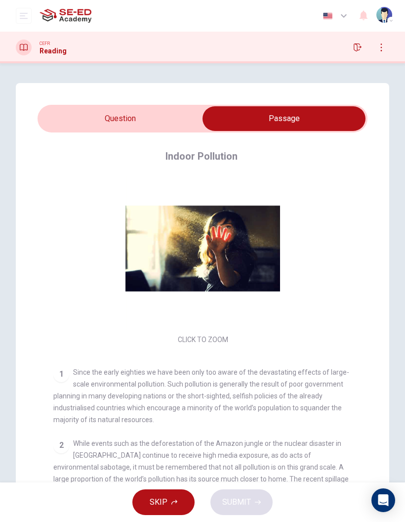
click at [83, 117] on input "checkbox" at bounding box center [284, 118] width 495 height 25
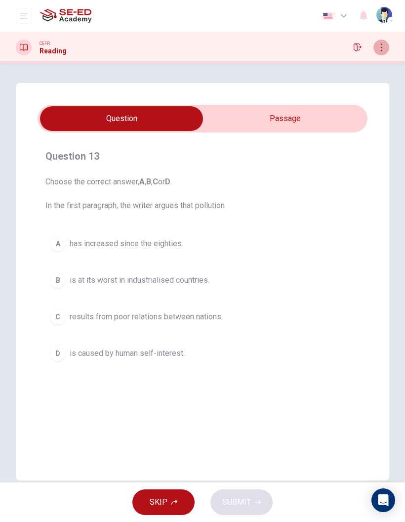
click at [378, 53] on button "button" at bounding box center [382, 48] width 16 height 16
click at [376, 49] on button "button" at bounding box center [382, 48] width 16 height 16
click at [312, 120] on input "checkbox" at bounding box center [121, 118] width 495 height 25
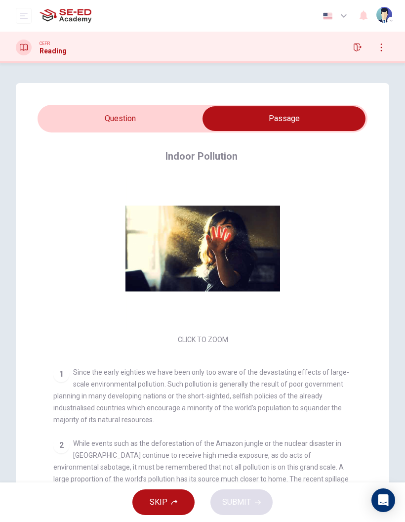
click at [74, 118] on input "checkbox" at bounding box center [284, 118] width 495 height 25
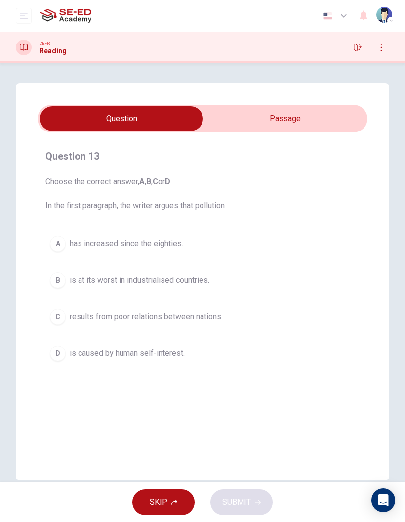
click at [337, 117] on input "checkbox" at bounding box center [121, 118] width 495 height 25
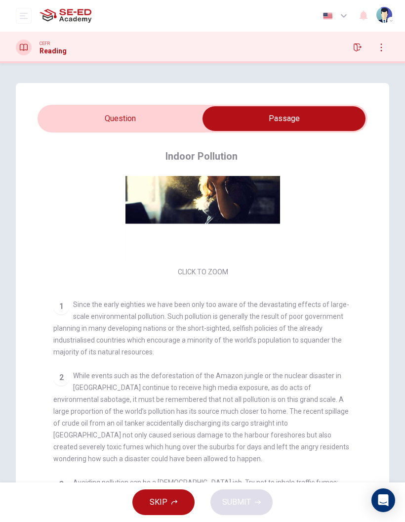
scroll to position [69, 0]
click at [82, 115] on input "checkbox" at bounding box center [284, 118] width 495 height 25
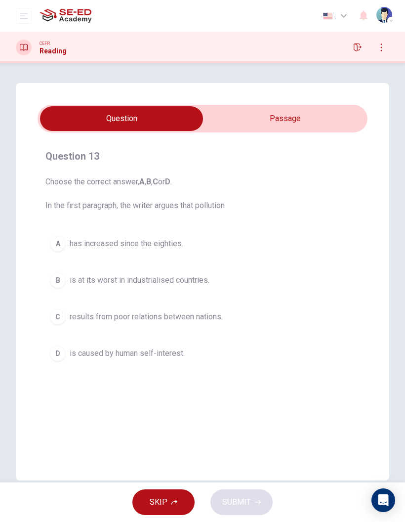
click at [332, 118] on input "checkbox" at bounding box center [121, 118] width 495 height 25
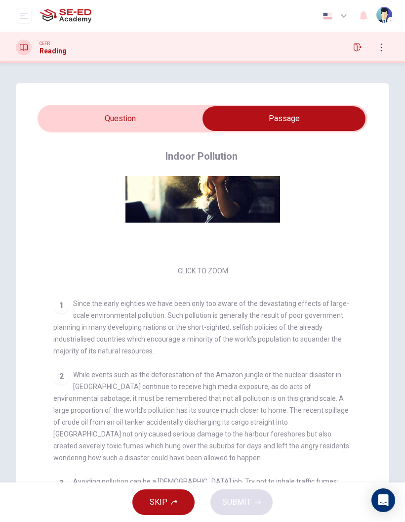
click at [78, 108] on input "checkbox" at bounding box center [284, 118] width 495 height 25
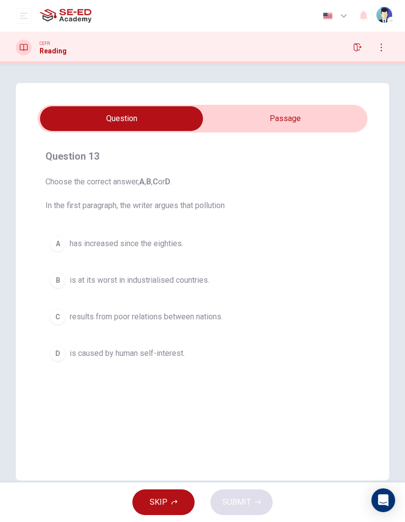
click at [62, 286] on div "B" at bounding box center [58, 280] width 16 height 16
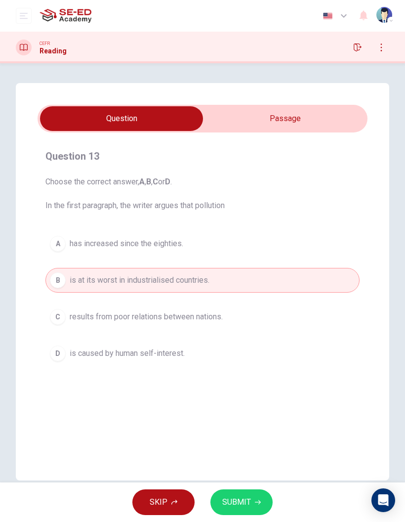
click at [244, 504] on span "SUBMIT" at bounding box center [236, 502] width 29 height 14
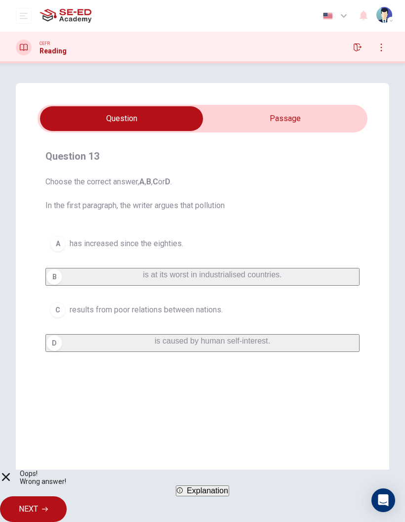
click at [38, 502] on span "NEXT" at bounding box center [28, 509] width 19 height 14
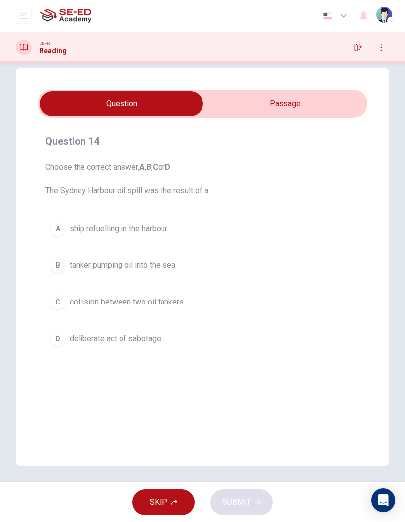
scroll to position [15, 0]
click at [340, 92] on input "checkbox" at bounding box center [121, 103] width 495 height 25
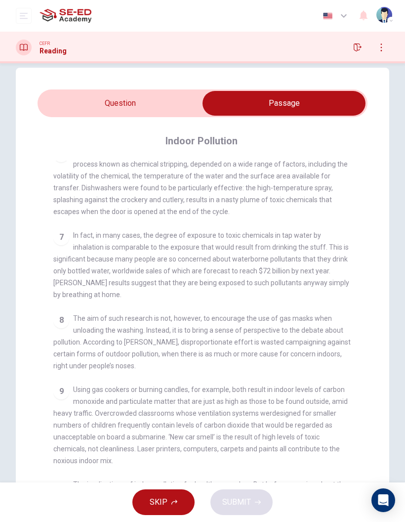
scroll to position [690, 0]
click at [89, 105] on input "checkbox" at bounding box center [284, 103] width 495 height 25
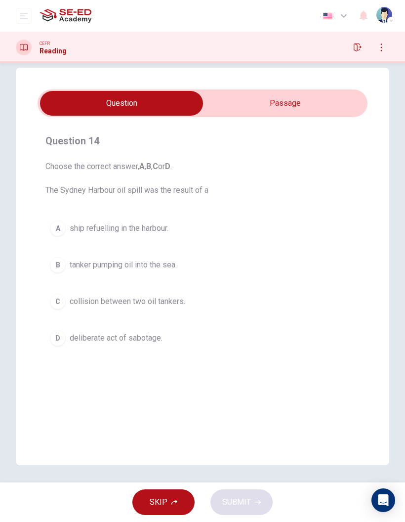
click at [345, 98] on input "checkbox" at bounding box center [121, 103] width 495 height 25
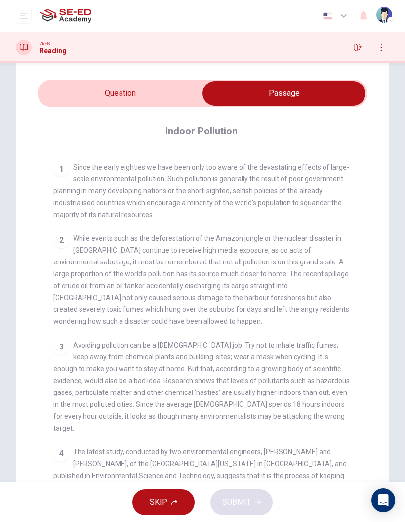
scroll to position [180, 0]
click at [64, 100] on input "checkbox" at bounding box center [284, 93] width 495 height 25
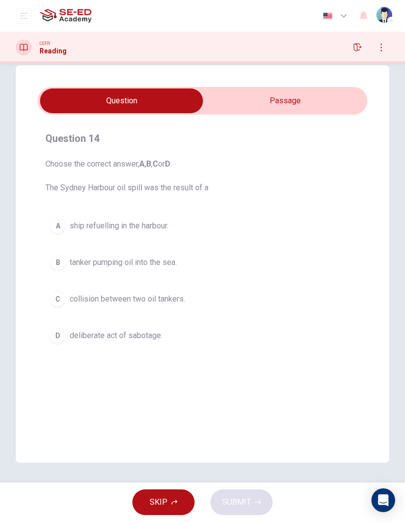
scroll to position [18, 0]
click at [322, 100] on input "checkbox" at bounding box center [121, 100] width 495 height 25
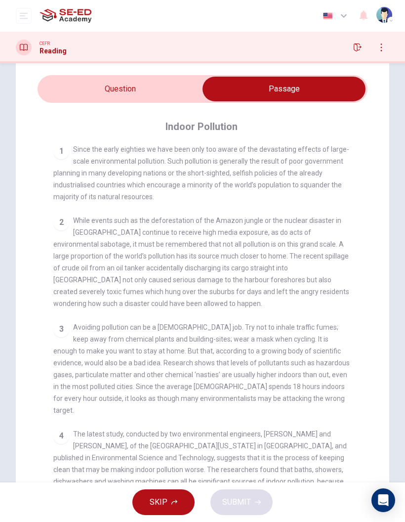
scroll to position [30, 0]
click at [153, 94] on input "checkbox" at bounding box center [284, 88] width 495 height 25
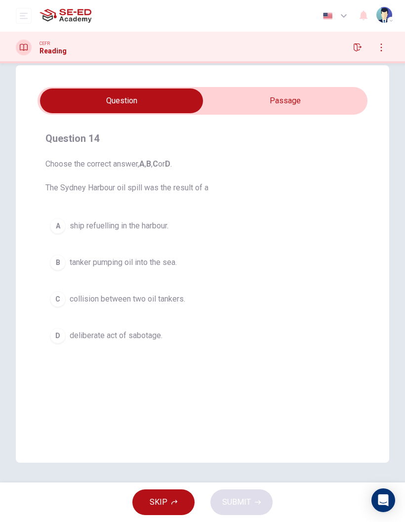
click at [246, 97] on input "checkbox" at bounding box center [121, 100] width 495 height 25
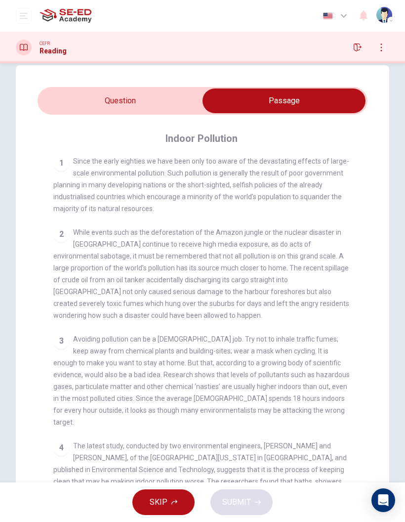
click at [86, 97] on input "checkbox" at bounding box center [284, 100] width 495 height 25
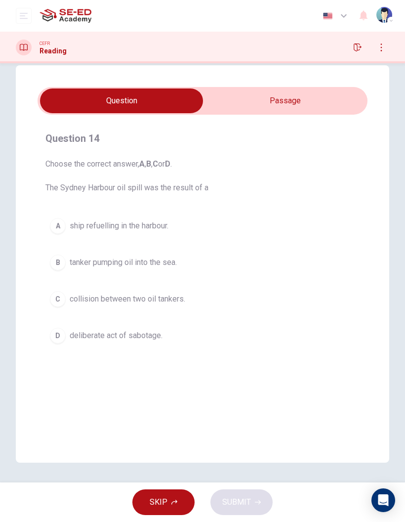
click at [84, 298] on span "collision between two oil tankers." at bounding box center [128, 299] width 116 height 12
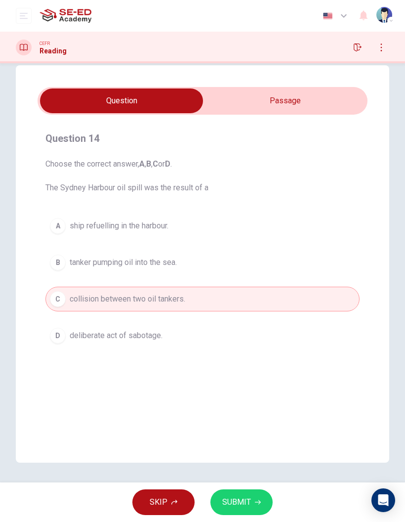
click at [252, 505] on button "SUBMIT" at bounding box center [242, 502] width 62 height 26
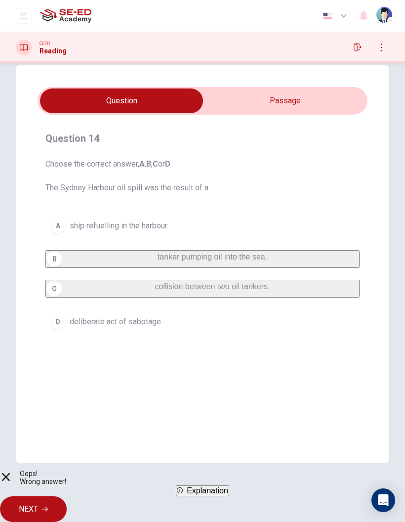
click at [38, 505] on span "NEXT" at bounding box center [28, 509] width 19 height 14
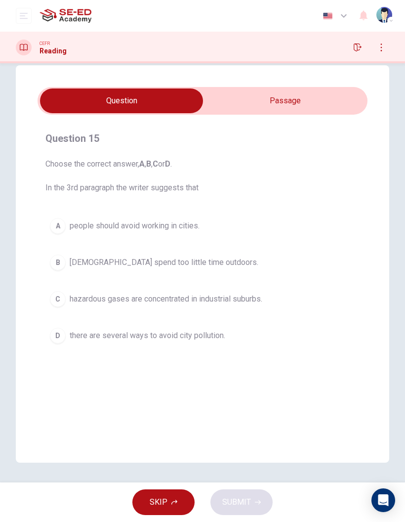
click at [325, 100] on input "checkbox" at bounding box center [121, 100] width 495 height 25
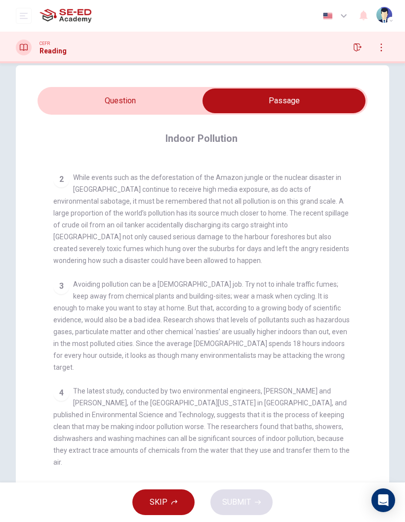
scroll to position [263, 0]
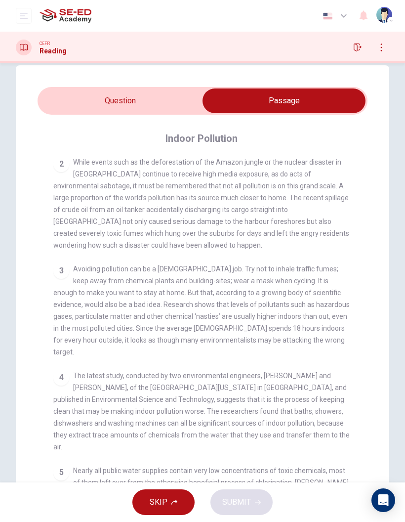
click at [85, 97] on input "checkbox" at bounding box center [284, 100] width 495 height 25
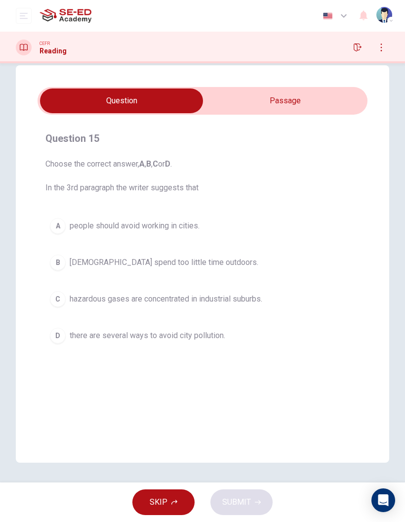
click at [223, 347] on button "D there are several ways to avoid city pollution." at bounding box center [202, 335] width 314 height 25
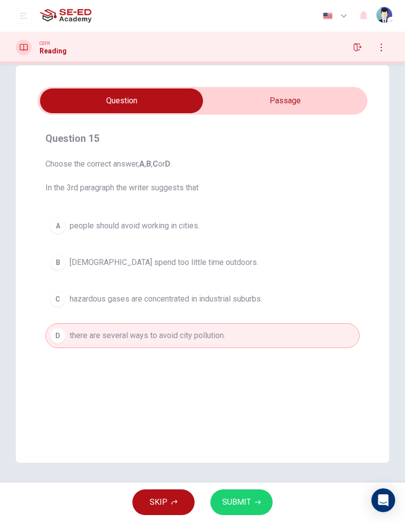
click at [304, 94] on input "checkbox" at bounding box center [121, 100] width 495 height 25
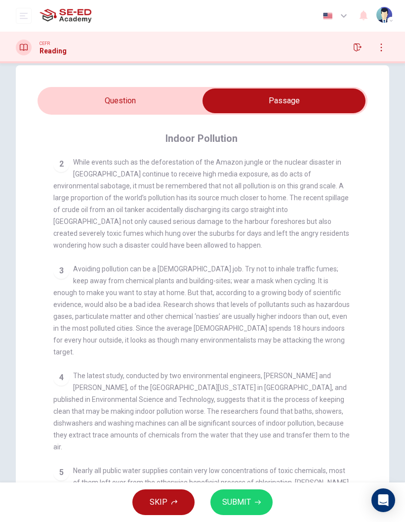
click at [203, 79] on div "Question 15 Choose the correct answer, A , B , C or D . In the 3rd paragraph th…" at bounding box center [203, 299] width 374 height 468
click at [168, 97] on input "checkbox" at bounding box center [284, 100] width 495 height 25
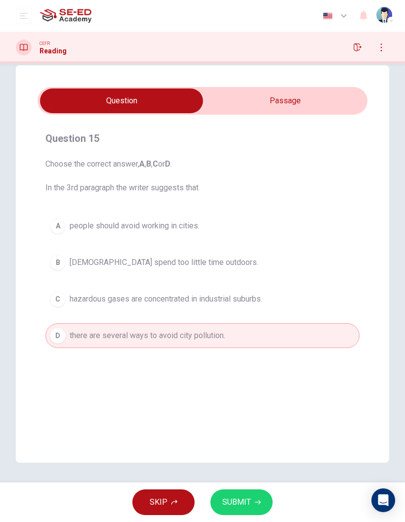
click at [252, 506] on button "SUBMIT" at bounding box center [242, 502] width 62 height 26
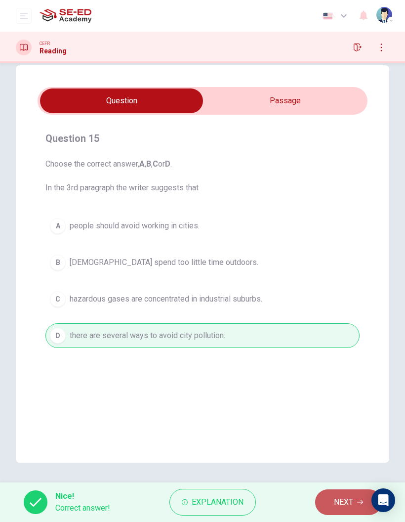
click at [337, 505] on span "NEXT" at bounding box center [343, 502] width 19 height 14
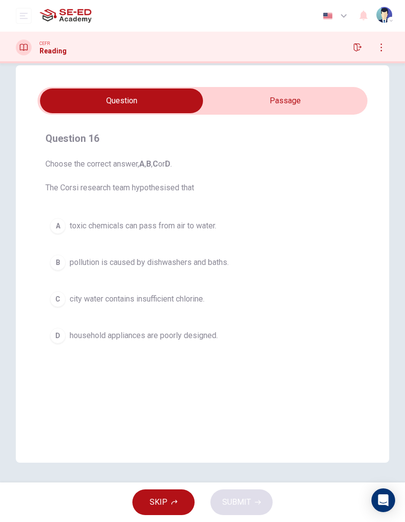
click at [276, 103] on input "checkbox" at bounding box center [121, 100] width 495 height 25
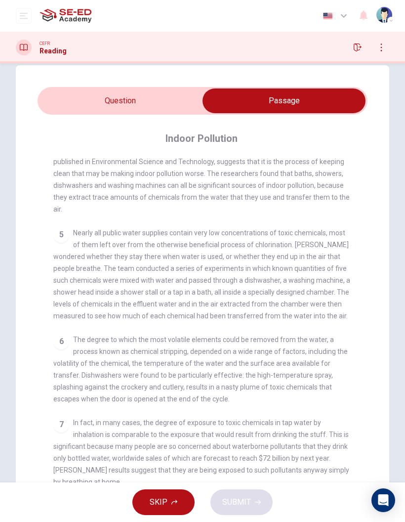
scroll to position [508, 0]
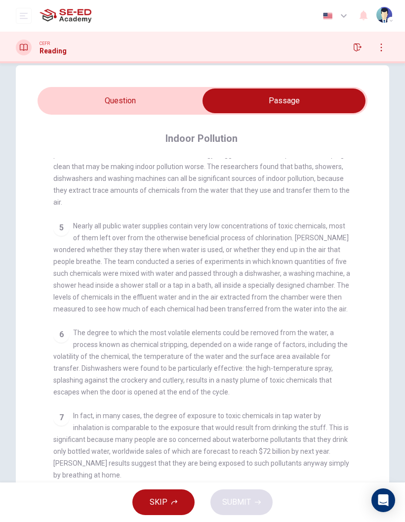
click at [177, 98] on input "checkbox" at bounding box center [284, 100] width 495 height 25
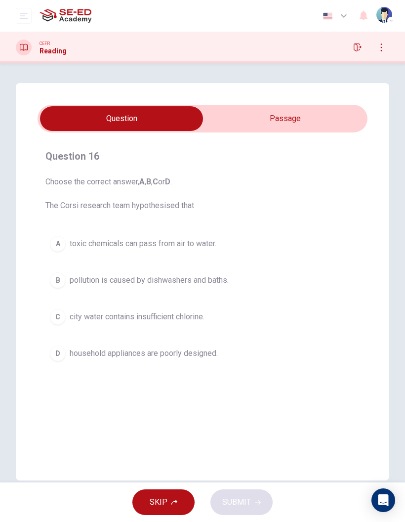
scroll to position [0, 0]
click at [303, 126] on input "checkbox" at bounding box center [121, 118] width 495 height 25
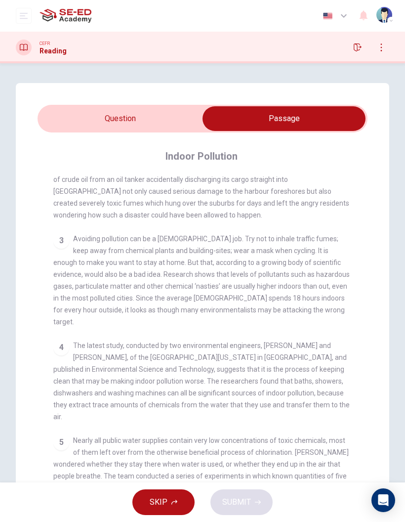
scroll to position [313, 0]
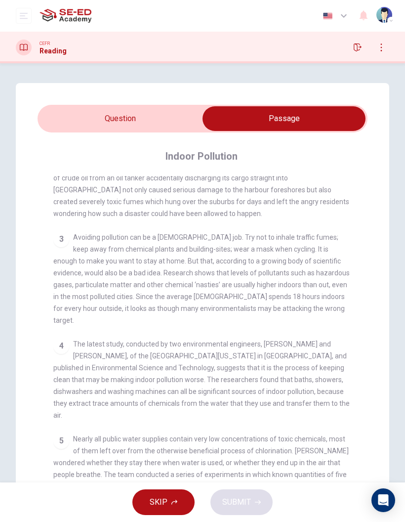
click at [157, 118] on input "checkbox" at bounding box center [284, 118] width 495 height 25
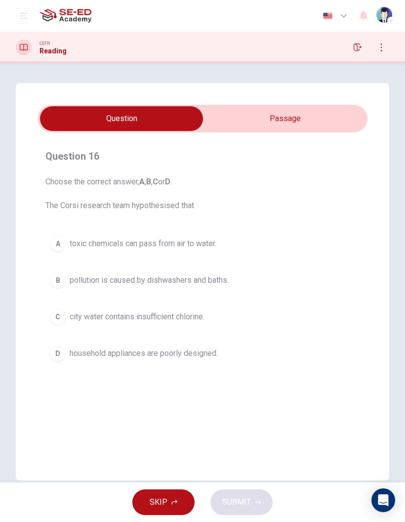
click at [182, 325] on button "C city water contains insufficient chlorine." at bounding box center [202, 316] width 314 height 25
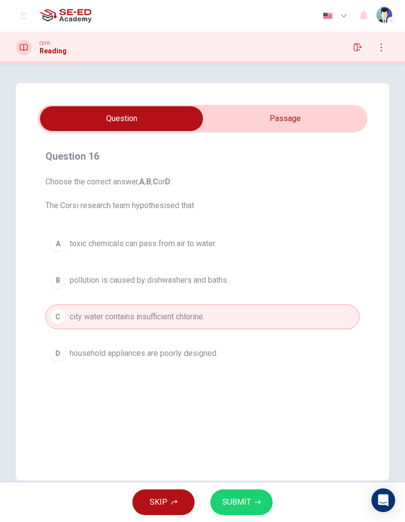
click at [242, 504] on span "SUBMIT" at bounding box center [236, 502] width 29 height 14
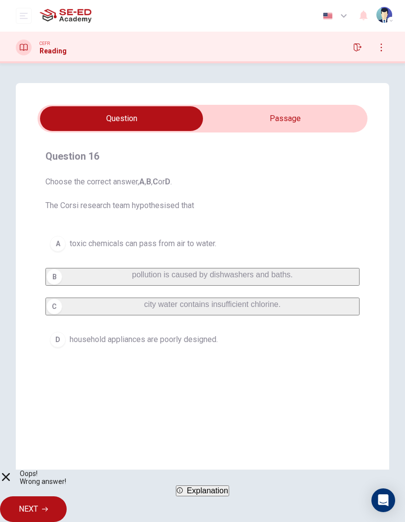
click at [38, 504] on span "NEXT" at bounding box center [28, 509] width 19 height 14
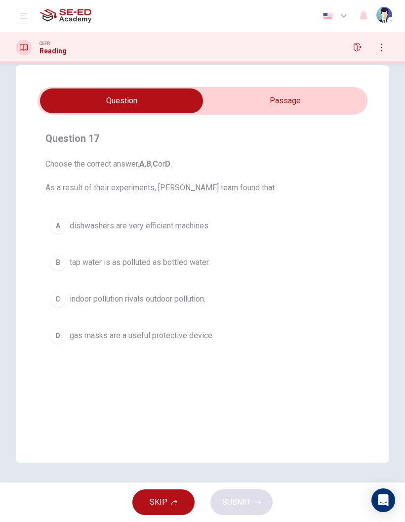
scroll to position [18, 0]
click at [355, 103] on input "checkbox" at bounding box center [121, 100] width 495 height 25
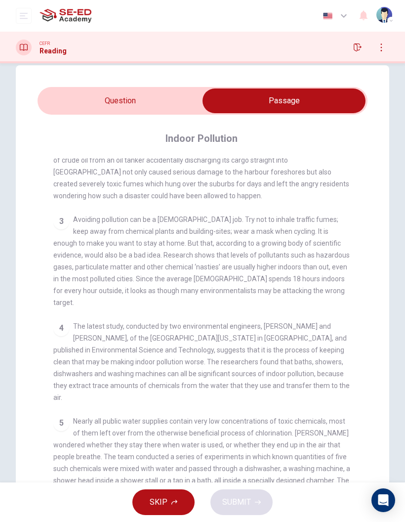
click at [94, 108] on input "checkbox" at bounding box center [284, 100] width 495 height 25
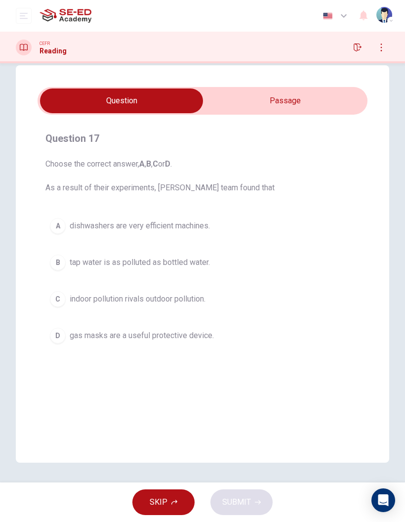
click at [341, 103] on input "checkbox" at bounding box center [121, 100] width 495 height 25
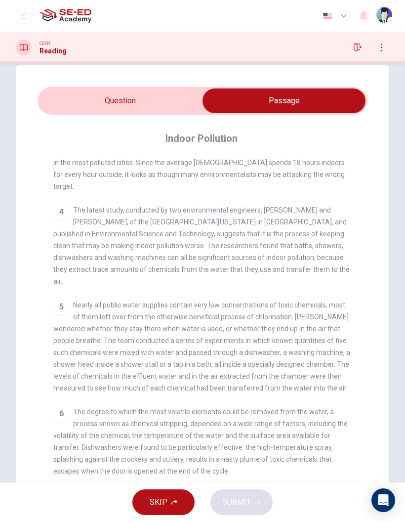
scroll to position [428, 0]
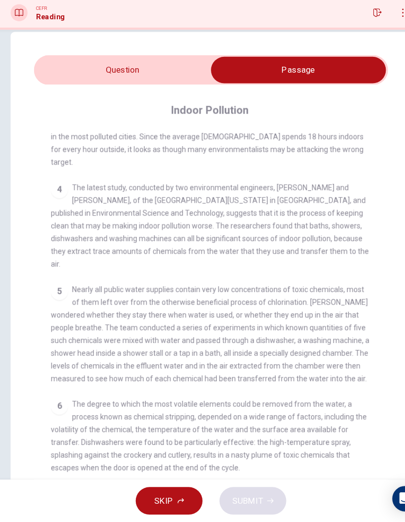
click at [60, 88] on input "checkbox" at bounding box center [284, 100] width 495 height 25
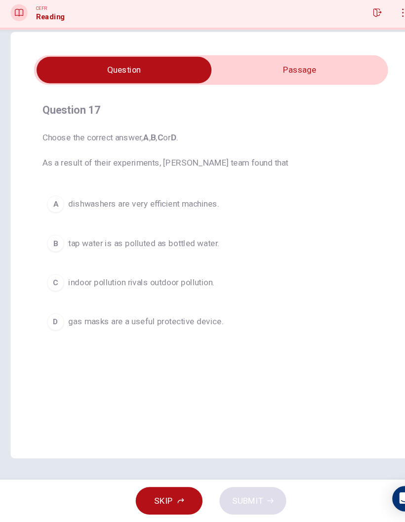
click at [70, 293] on span "indoor pollution rivals outdoor pollution." at bounding box center [138, 299] width 136 height 12
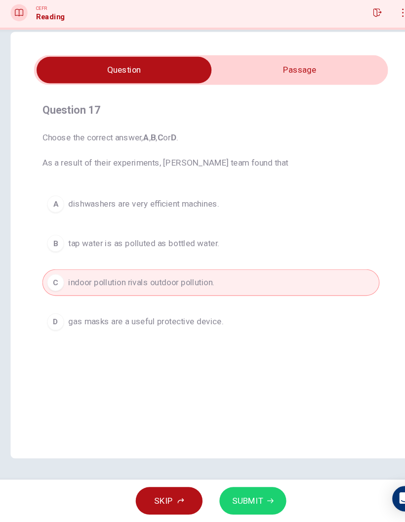
click at [244, 489] on button "SUBMIT" at bounding box center [242, 502] width 62 height 26
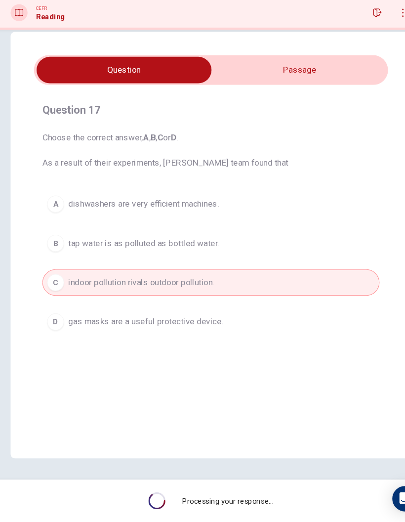
click at [247, 498] on span "Processing your response..." at bounding box center [218, 502] width 85 height 8
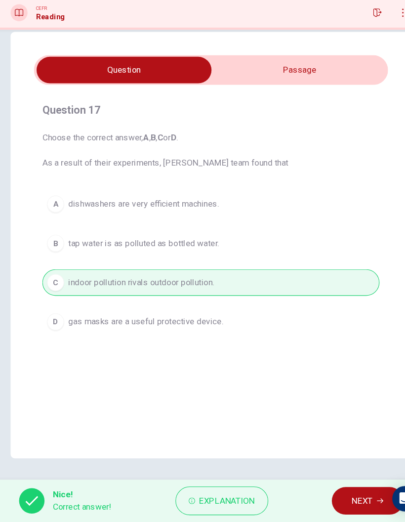
click at [323, 489] on button "NEXT" at bounding box center [348, 502] width 67 height 26
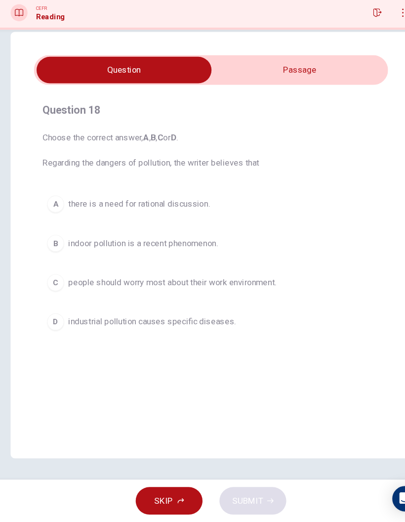
click at [328, 88] on input "checkbox" at bounding box center [121, 100] width 495 height 25
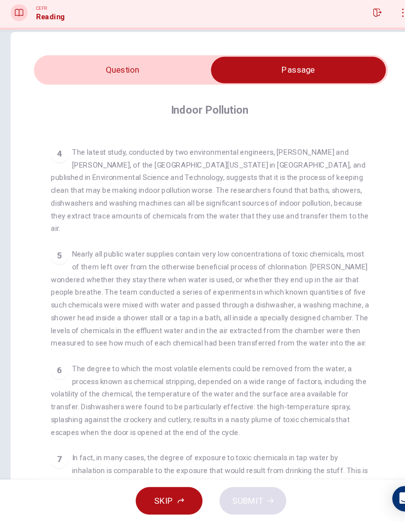
scroll to position [470, 0]
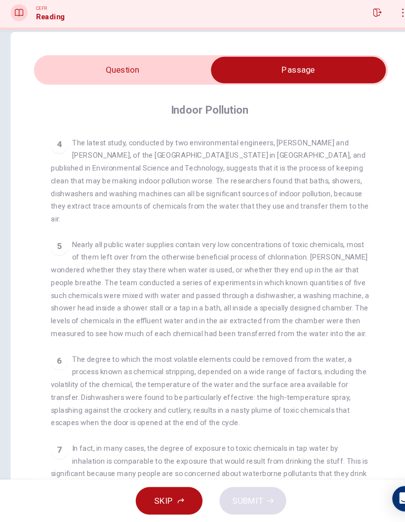
click at [185, 88] on input "checkbox" at bounding box center [284, 100] width 495 height 25
checkbox input "false"
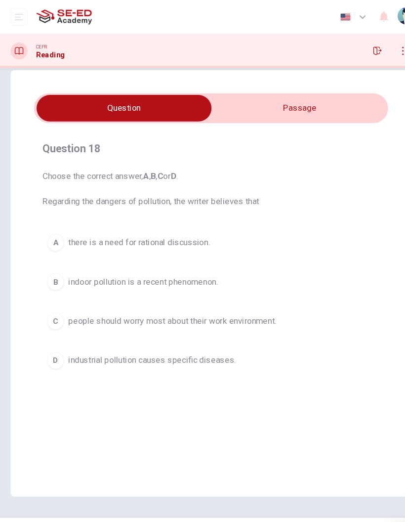
click at [70, 339] on span "industrial pollution causes specific diseases." at bounding box center [148, 336] width 156 height 12
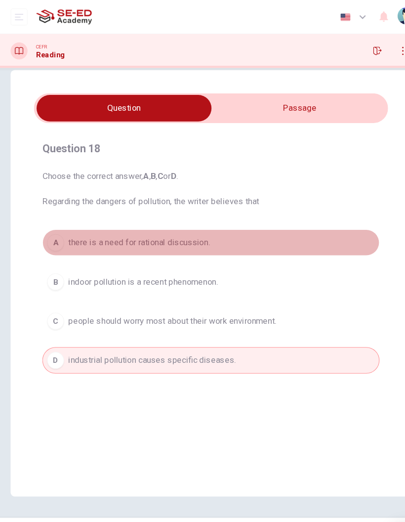
click at [79, 225] on span "there is a need for rational discussion." at bounding box center [136, 226] width 132 height 12
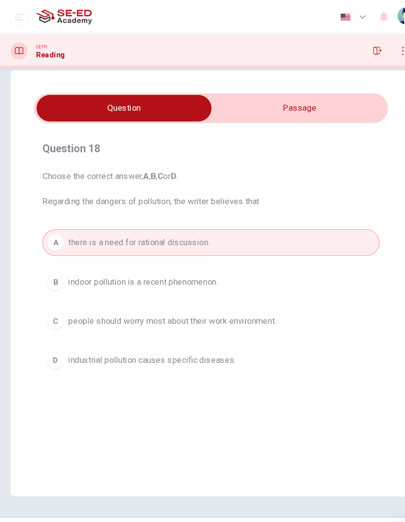
click at [245, 492] on button "SUBMIT" at bounding box center [242, 502] width 62 height 26
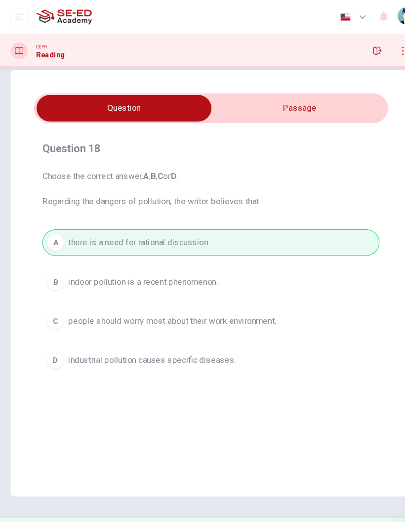
click at [334, 499] on span "NEXT" at bounding box center [343, 502] width 19 height 14
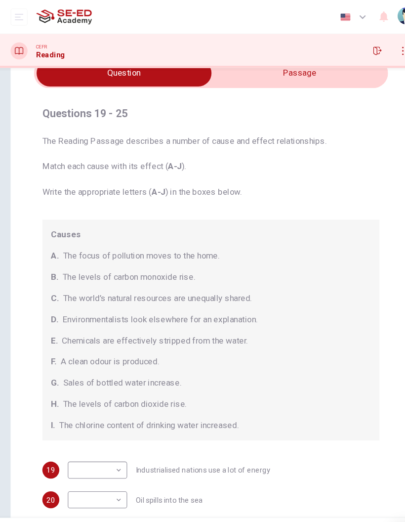
scroll to position [51, 0]
click at [333, 76] on input "checkbox" at bounding box center [121, 67] width 495 height 25
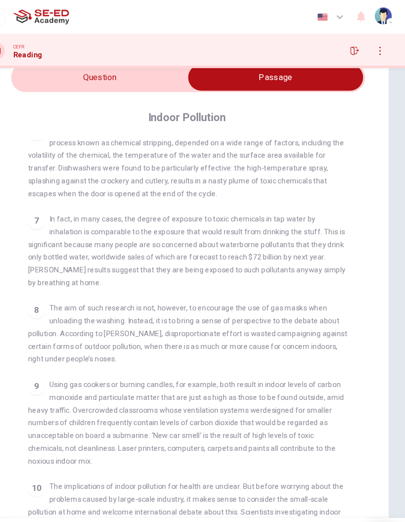
scroll to position [690, 0]
click at [76, 75] on input "checkbox" at bounding box center [284, 72] width 495 height 25
checkbox input "false"
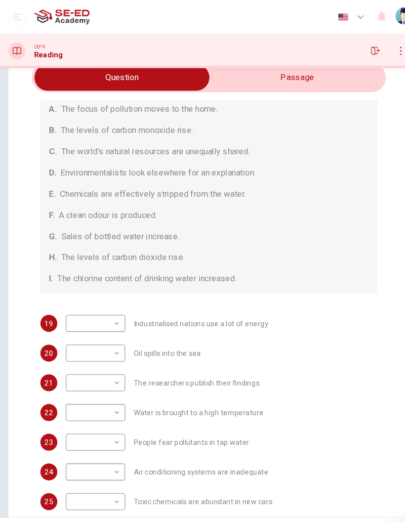
scroll to position [140, 0]
click at [108, 332] on body "This site uses cookies, as explained in our Privacy Policy . If you agree to th…" at bounding box center [202, 261] width 405 height 522
click at [103, 329] on body "This site uses cookies, as explained in our Privacy Policy . If you agree to th…" at bounding box center [202, 261] width 405 height 522
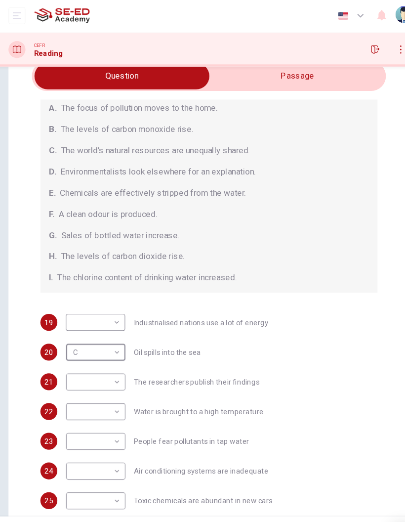
scroll to position [0, 0]
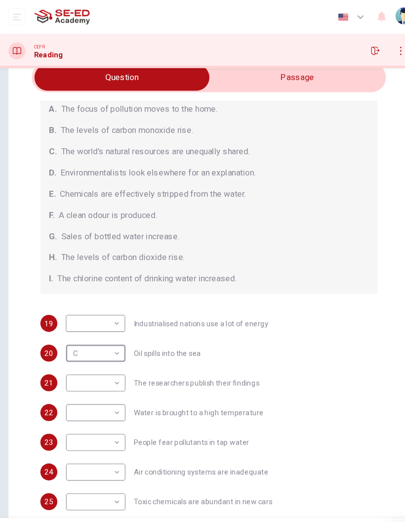
type input "D"
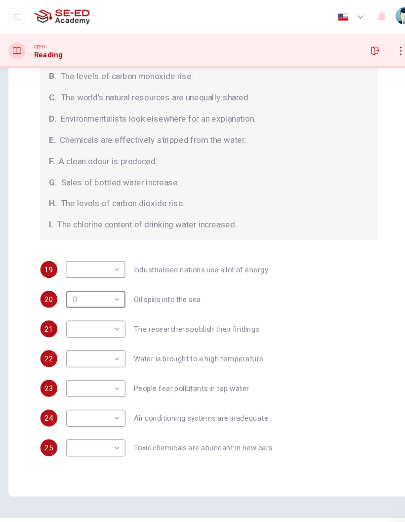
scroll to position [97, 0]
click at [87, 390] on body "This site uses cookies, as explained in our Privacy Policy . If you agree to th…" at bounding box center [202, 261] width 405 height 522
type input "B"
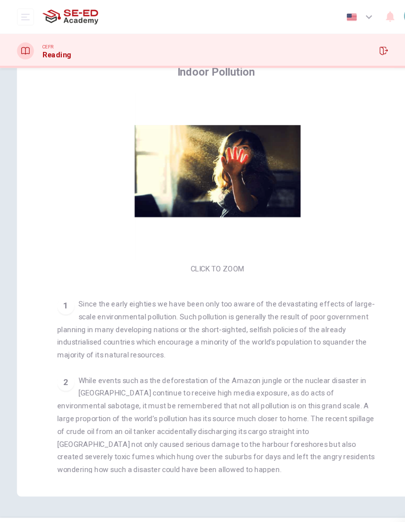
scroll to position [0, 0]
checkbox input "false"
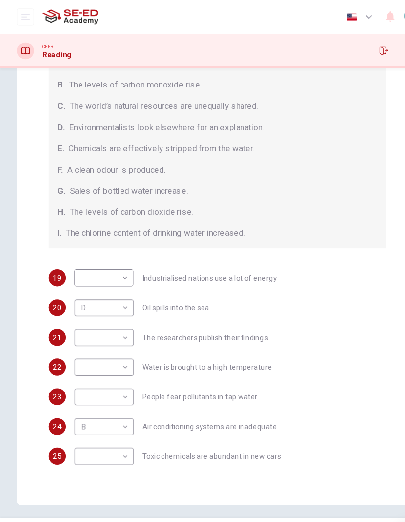
scroll to position [140, 0]
click at [114, 347] on body "This site uses cookies, as explained in our Privacy Policy . If you agree to th…" at bounding box center [202, 261] width 405 height 522
click at [119, 341] on body "This site uses cookies, as explained in our Privacy Policy . If you agree to th…" at bounding box center [202, 261] width 405 height 522
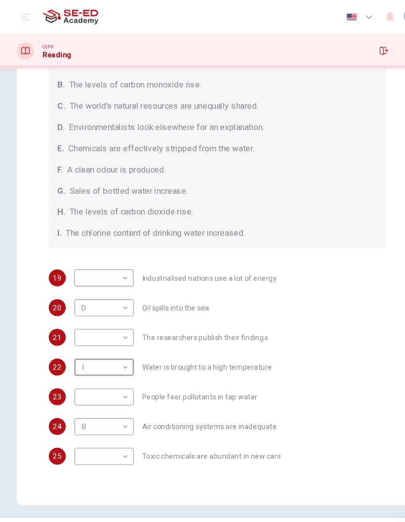
type input "G"
click at [115, 370] on body "This site uses cookies, as explained in our Privacy Policy . If you agree to th…" at bounding box center [202, 261] width 405 height 522
type input "I"
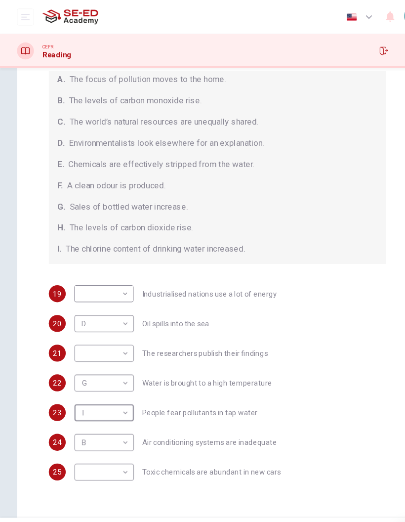
scroll to position [77, 0]
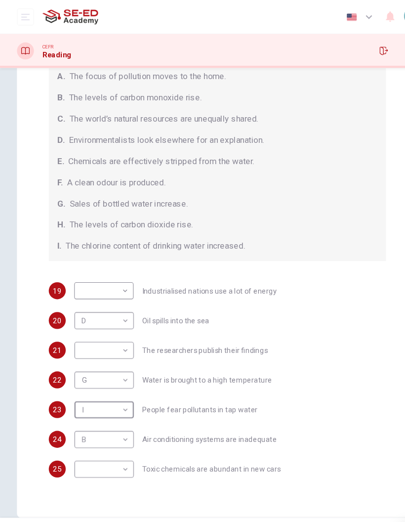
click at [114, 443] on body "This site uses cookies, as explained in our Privacy Policy . If you agree to th…" at bounding box center [202, 261] width 405 height 522
type input "B"
click at [113, 410] on body "This site uses cookies, as explained in our Privacy Policy . If you agree to th…" at bounding box center [202, 261] width 405 height 522
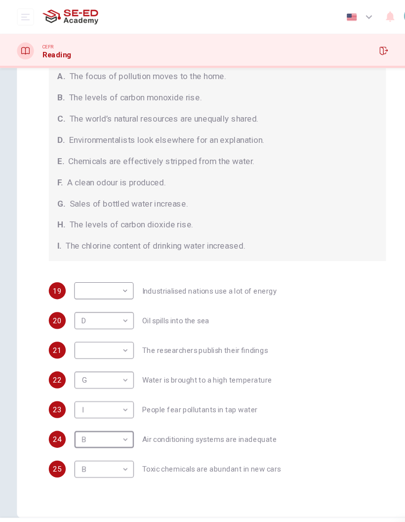
type input "H"
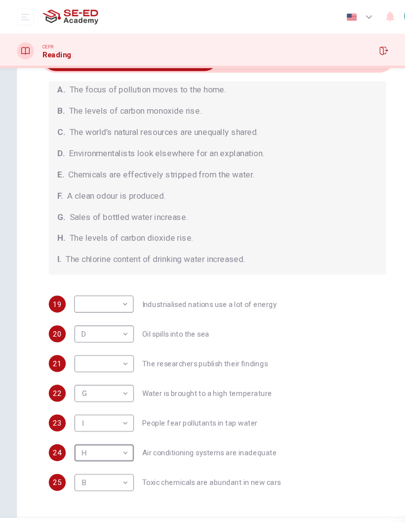
scroll to position [64, 0]
click at [116, 343] on body "This site uses cookies, as explained in our Privacy Policy . If you agree to th…" at bounding box center [202, 261] width 405 height 522
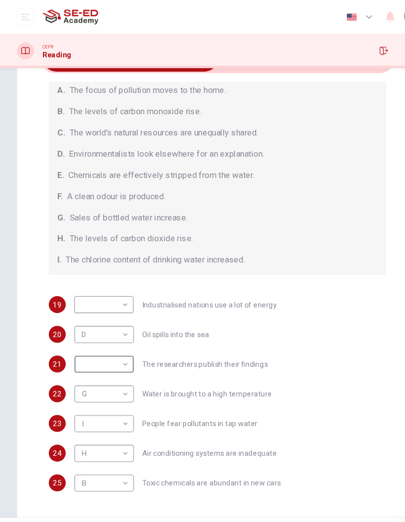
click at [104, 521] on li "A" at bounding box center [202, 526] width 405 height 8
type input "A"
click at [81, 287] on body "This site uses cookies, as explained in our Privacy Policy . If you agree to th…" at bounding box center [202, 261] width 405 height 522
type input "C"
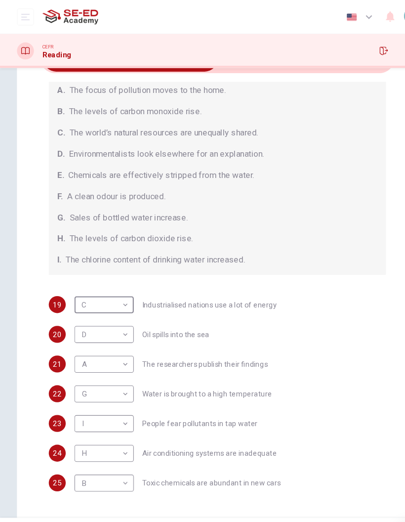
click at [251, 500] on button "SUBMIT" at bounding box center [242, 502] width 62 height 26
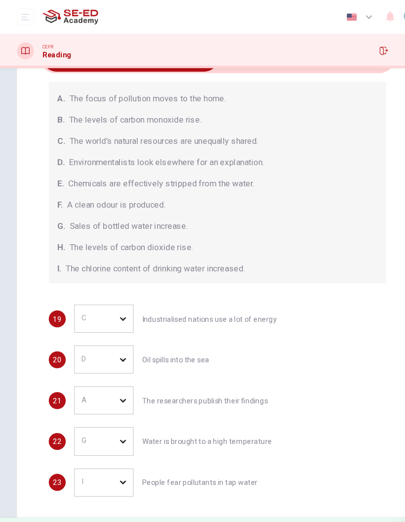
scroll to position [129, 0]
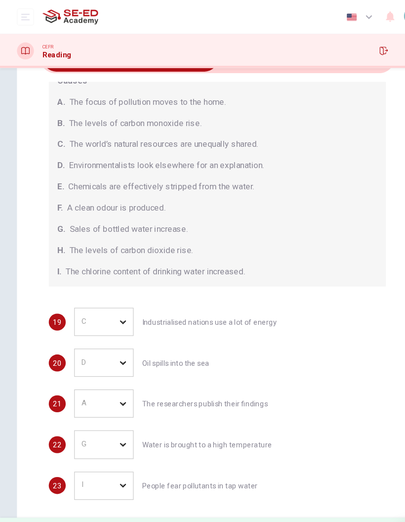
click at [241, 501] on span "Explanation" at bounding box center [218, 502] width 52 height 14
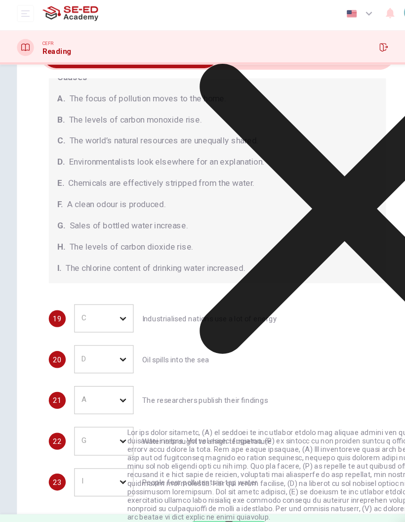
scroll to position [0, 0]
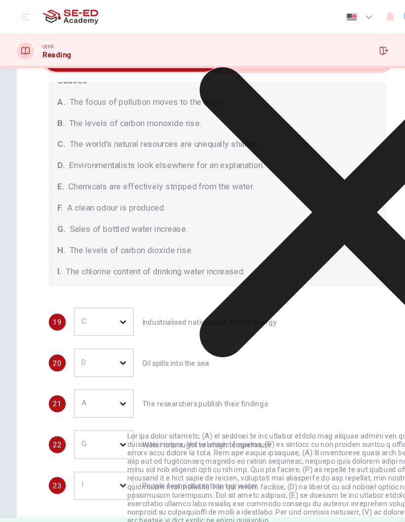
click at [298, 254] on icon at bounding box center [321, 197] width 405 height 405
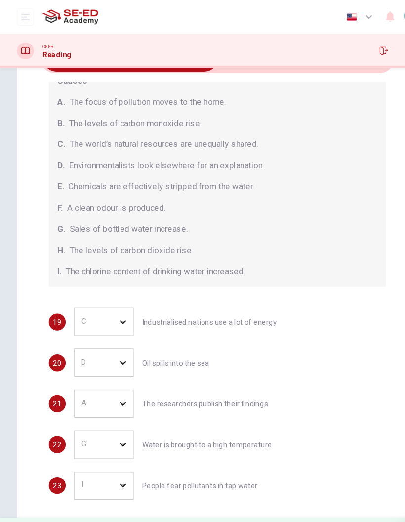
click at [337, 502] on span "NEXT" at bounding box center [344, 502] width 19 height 14
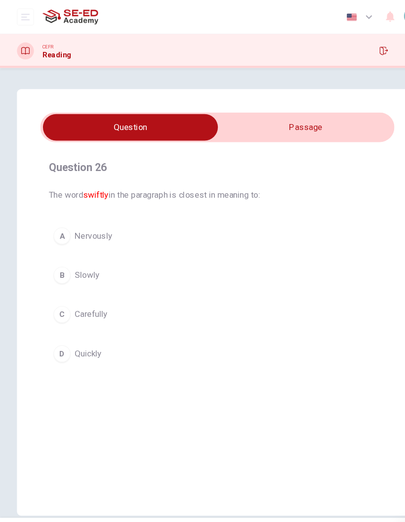
click at [316, 127] on input "checkbox" at bounding box center [121, 118] width 495 height 25
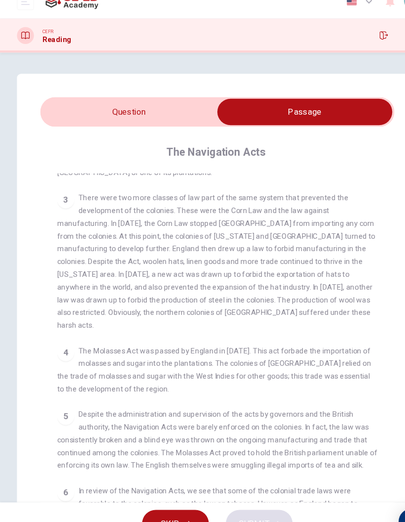
scroll to position [192, 0]
click at [206, 106] on input "checkbox" at bounding box center [284, 118] width 495 height 25
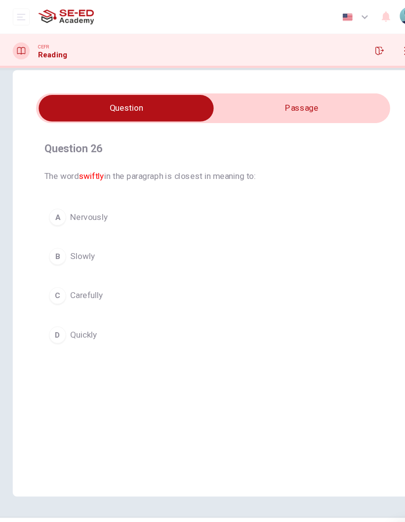
scroll to position [18, 0]
click at [330, 113] on input "checkbox" at bounding box center [121, 100] width 495 height 25
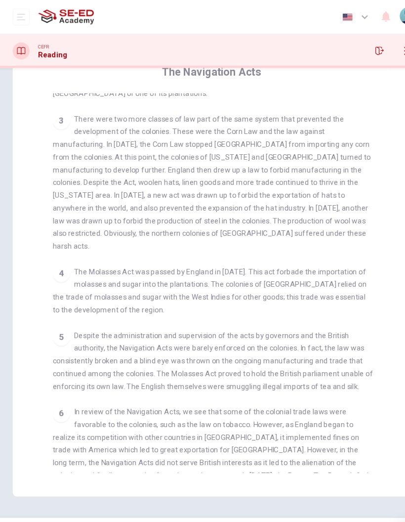
click at [317, 202] on div "1 The Navigation Acts were created by England in the 17th century to ensure tha…" at bounding box center [209, 264] width 312 height 354
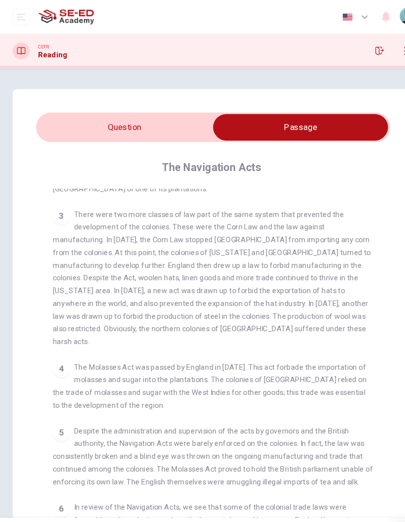
scroll to position [0, 0]
click at [169, 123] on input "checkbox" at bounding box center [284, 118] width 495 height 25
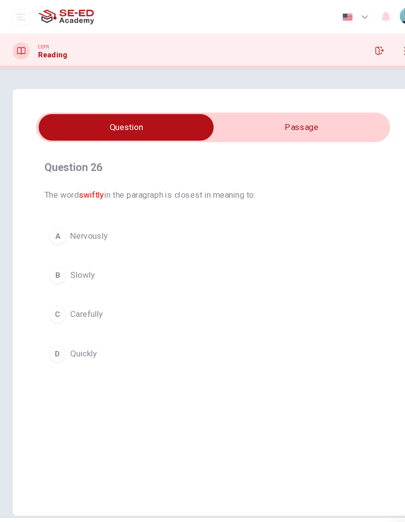
click at [300, 113] on input "checkbox" at bounding box center [121, 118] width 495 height 25
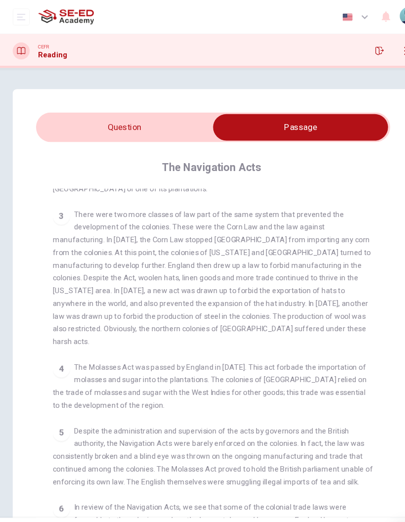
click at [352, 55] on button "button" at bounding box center [358, 48] width 16 height 16
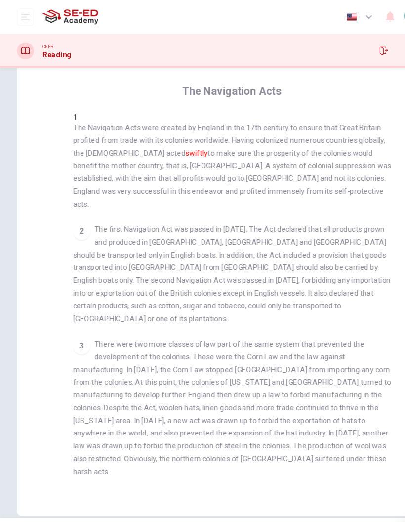
checkbox input "false"
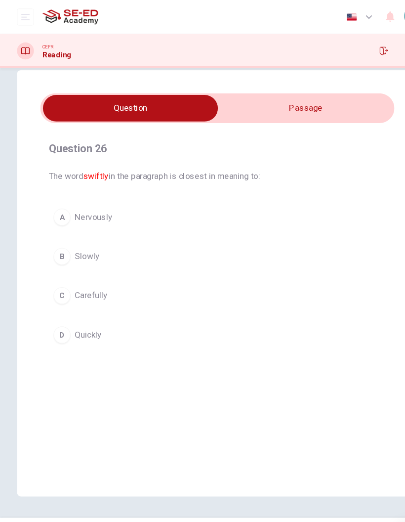
scroll to position [18, 0]
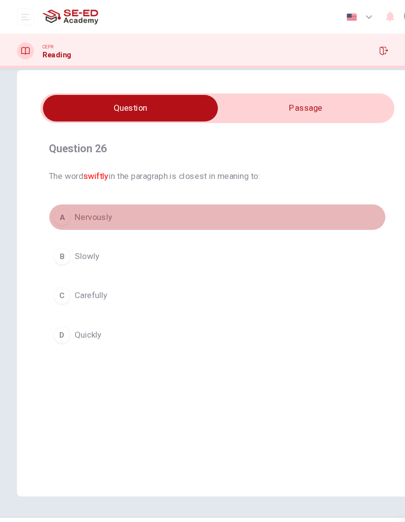
click at [57, 203] on div "A" at bounding box center [58, 202] width 16 height 16
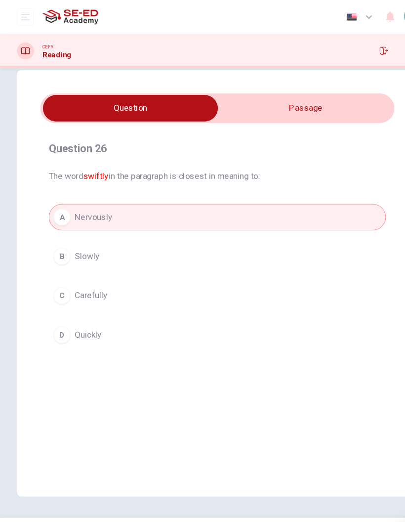
click at [251, 497] on button "SUBMIT" at bounding box center [242, 502] width 62 height 26
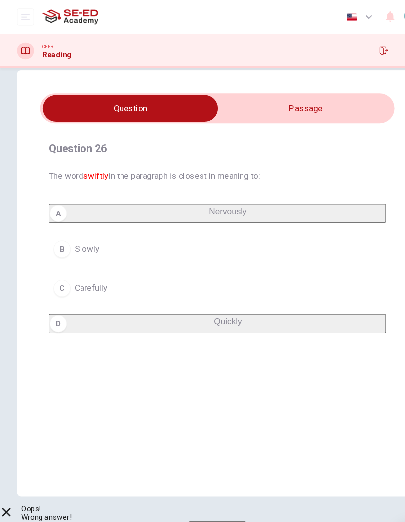
click at [38, 502] on span "NEXT" at bounding box center [28, 509] width 19 height 14
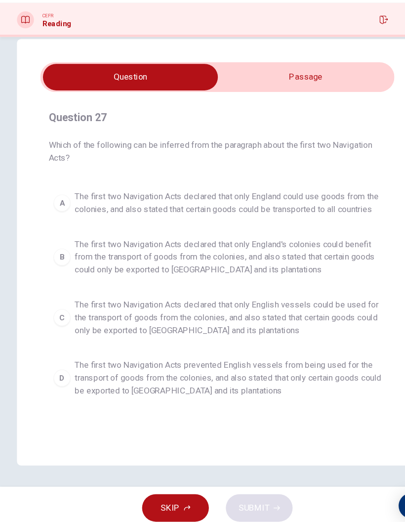
scroll to position [0, 0]
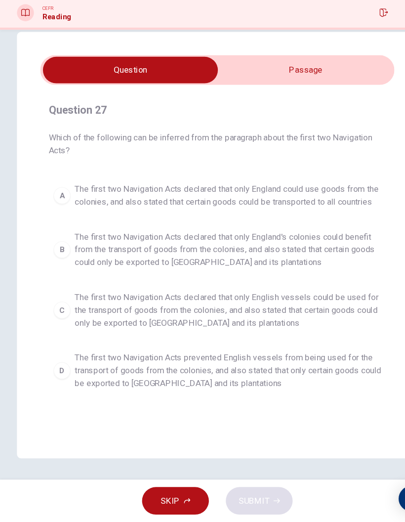
click at [363, 40] on button "button" at bounding box center [358, 48] width 16 height 16
